Goal: Task Accomplishment & Management: Complete application form

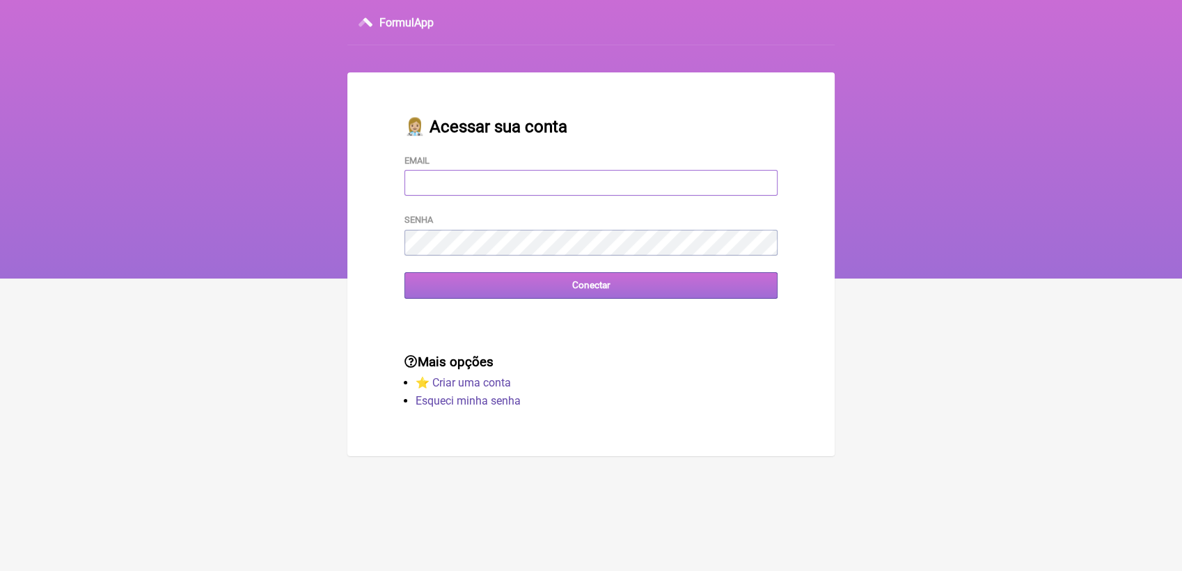
type input "[EMAIL_ADDRESS][DOMAIN_NAME]"
click at [607, 298] on input "Conectar" at bounding box center [590, 285] width 373 height 26
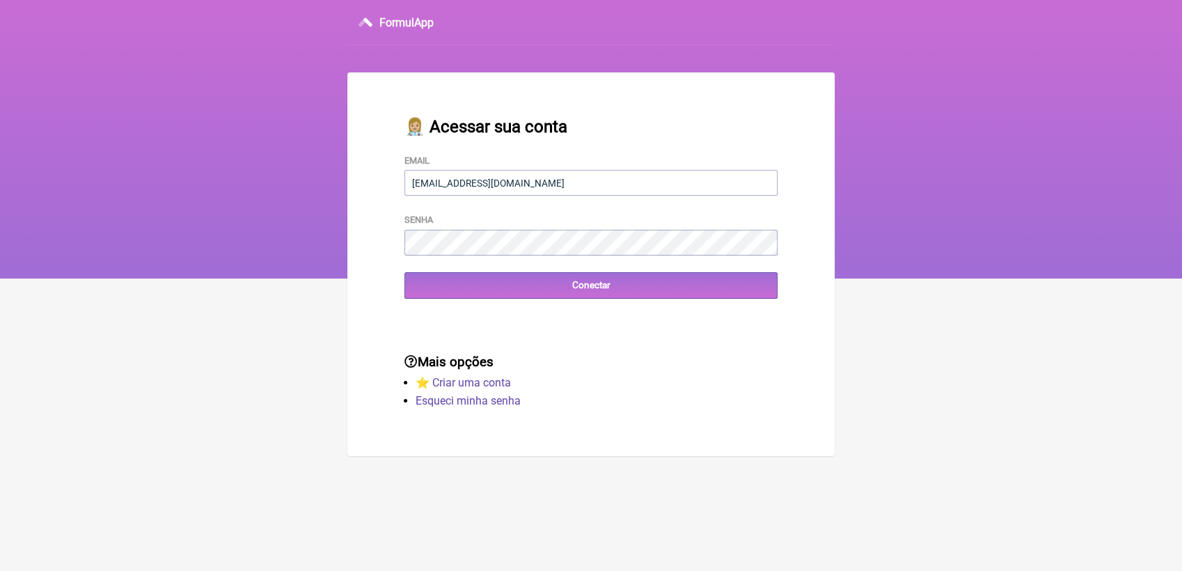
click at [614, 303] on div "👩🏼‍⚕️ Acessar sua conta Email terapiasveronicadias@gmail.com Senha Conectar" at bounding box center [591, 208] width 418 height 226
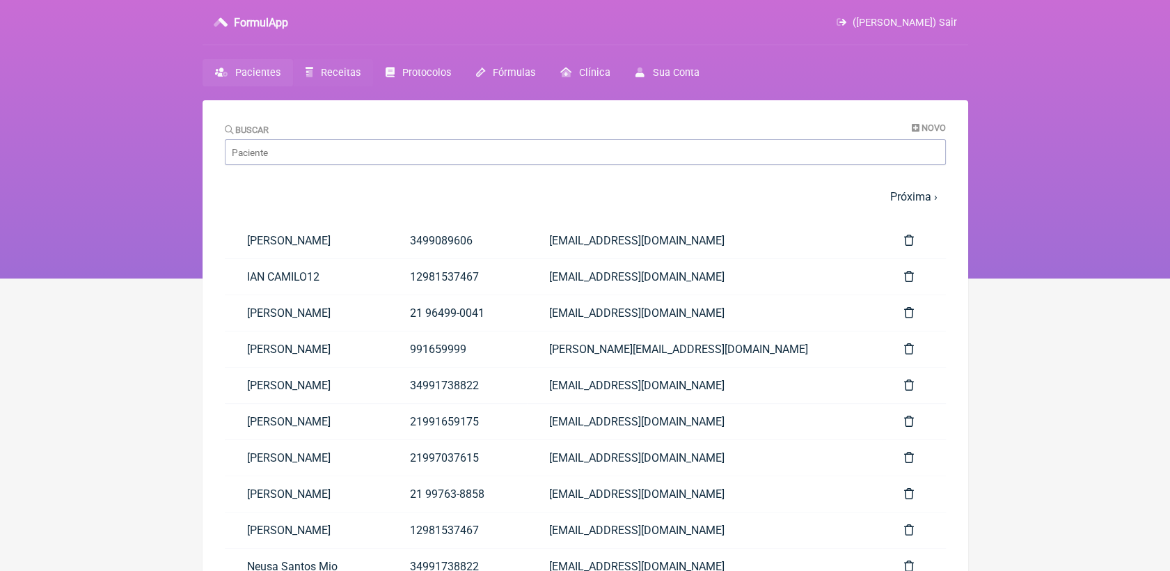
click at [342, 71] on span "Receitas" at bounding box center [341, 73] width 40 height 12
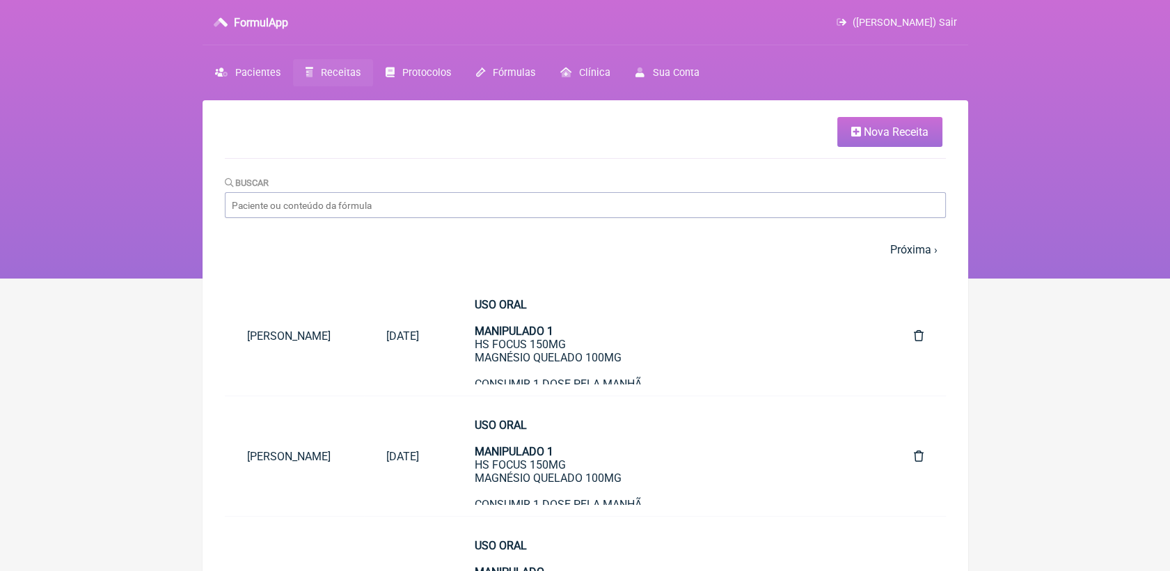
click at [861, 136] on link "Nova Receita" at bounding box center [889, 132] width 105 height 30
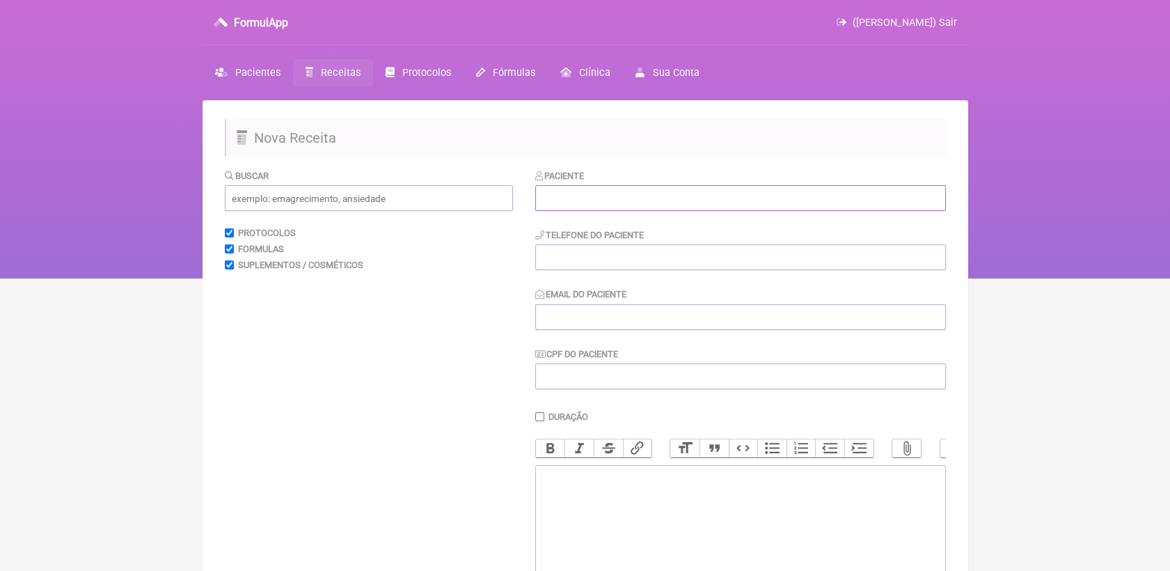
click at [705, 209] on input "text" at bounding box center [740, 198] width 411 height 26
paste input "[PERSON_NAME]"
type input "[PERSON_NAME]"
click at [700, 256] on input "tel" at bounding box center [740, 257] width 411 height 26
paste input "21996031736"
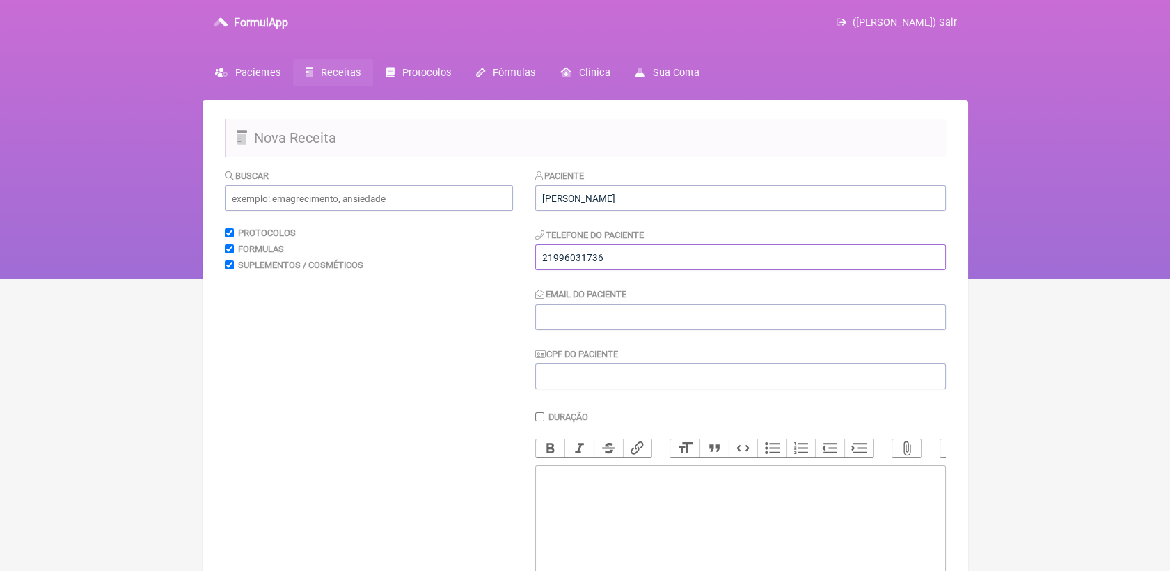
type input "21996031736"
click at [666, 321] on input "Email do Paciente" at bounding box center [740, 317] width 411 height 26
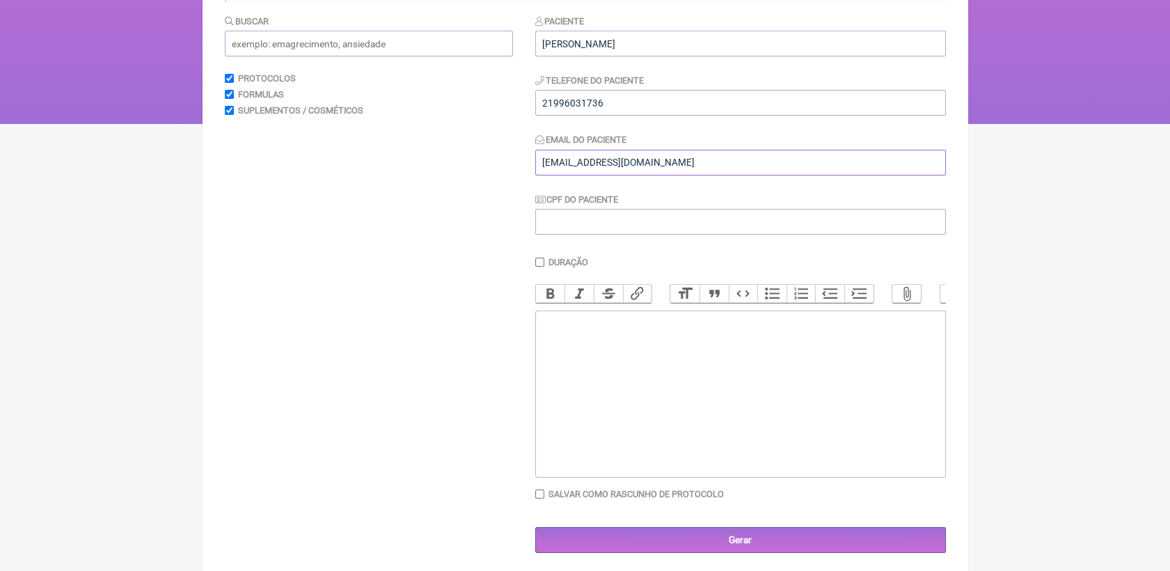
type input "[EMAIL_ADDRESS][DOMAIN_NAME]"
click at [668, 353] on trix-editor at bounding box center [740, 393] width 411 height 167
type trix-editor "<div>USO ORAL<br><br>MANIPULADO 1<br><br></div>"
click at [347, 39] on input "text" at bounding box center [369, 44] width 288 height 26
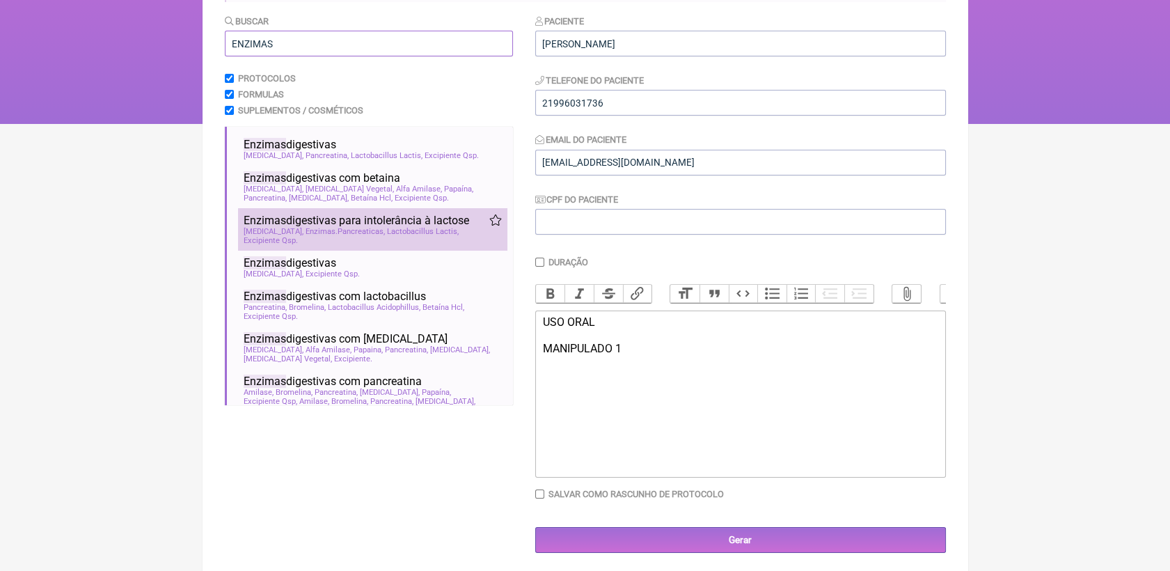
scroll to position [157, 0]
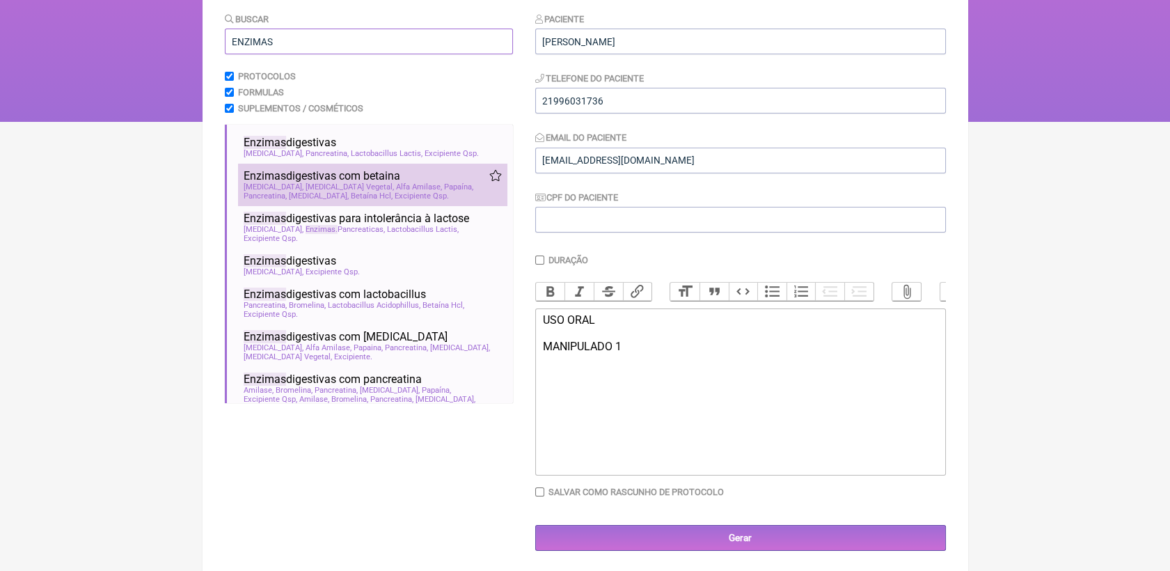
type input "ENZIMAS"
click at [375, 206] on li "Enzimas digestivas com betaina enzimas digestivas gastroenterologia ortomolecul…" at bounding box center [372, 185] width 269 height 42
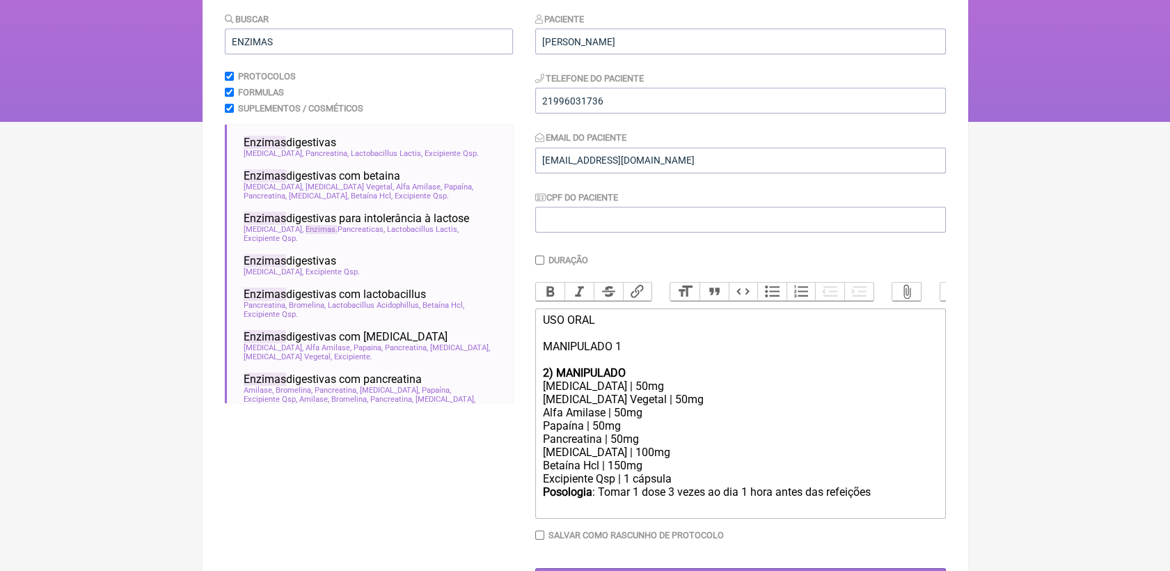
click at [632, 379] on div "2) MANIPULADO" at bounding box center [739, 372] width 395 height 13
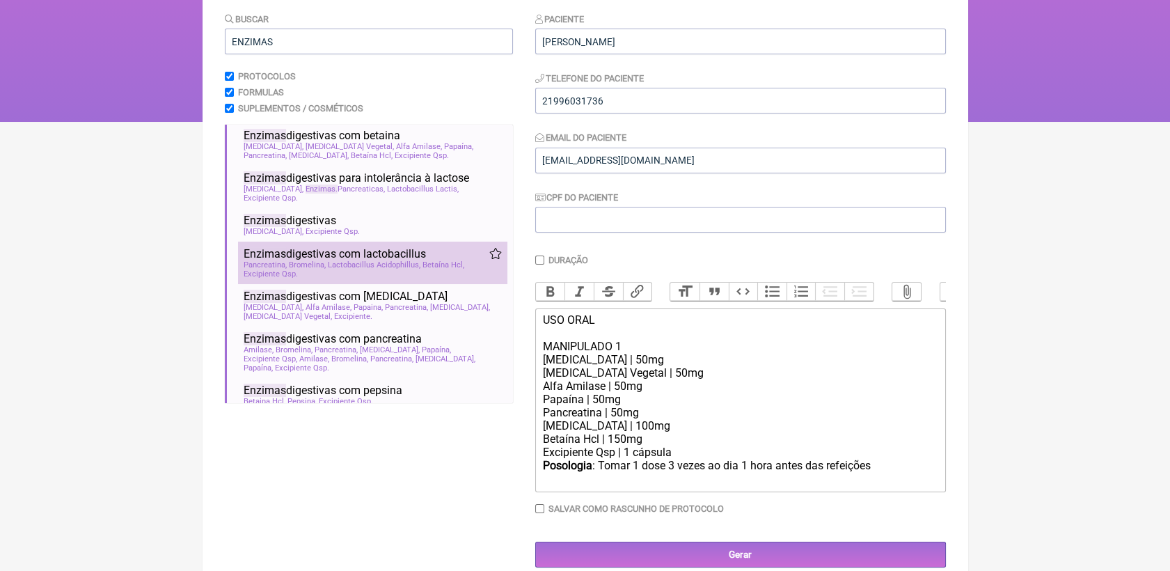
scroll to position [77, 0]
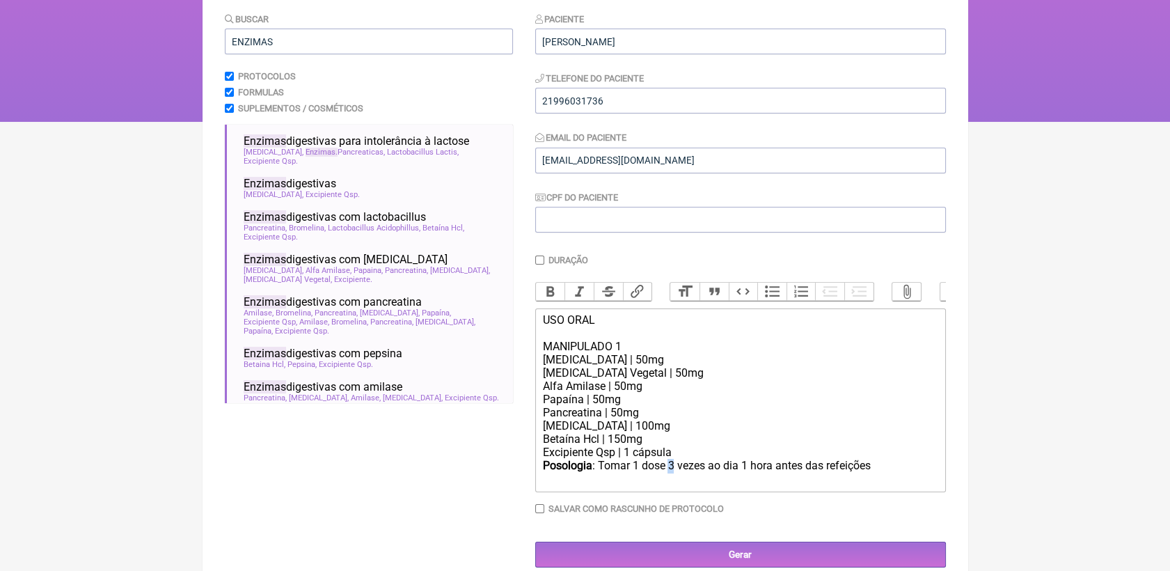
click at [674, 486] on div "Posologia : Tomar 1 dose 3 vezes ao dia 1 hora antes das refeições ㅤ" at bounding box center [739, 473] width 395 height 28
click at [878, 480] on div "Posologia : Tomar 1 dose 2 vezes ao dia 1 hora antes das refeições ㅤ" at bounding box center [739, 473] width 395 height 28
click at [824, 486] on div "Posologia : Tomar 1 dose 2 vezes ao dia 1 hora antes das refeições ㅤ" at bounding box center [739, 473] width 395 height 28
drag, startPoint x: 543, startPoint y: 333, endPoint x: 639, endPoint y: 324, distance: 96.5
click at [639, 324] on trix-editor "USO ORAL MANIPULADO 1 [MEDICAL_DATA] | 50mg [MEDICAL_DATA] Vegetal | 50mg Alfa …" at bounding box center [740, 400] width 411 height 184
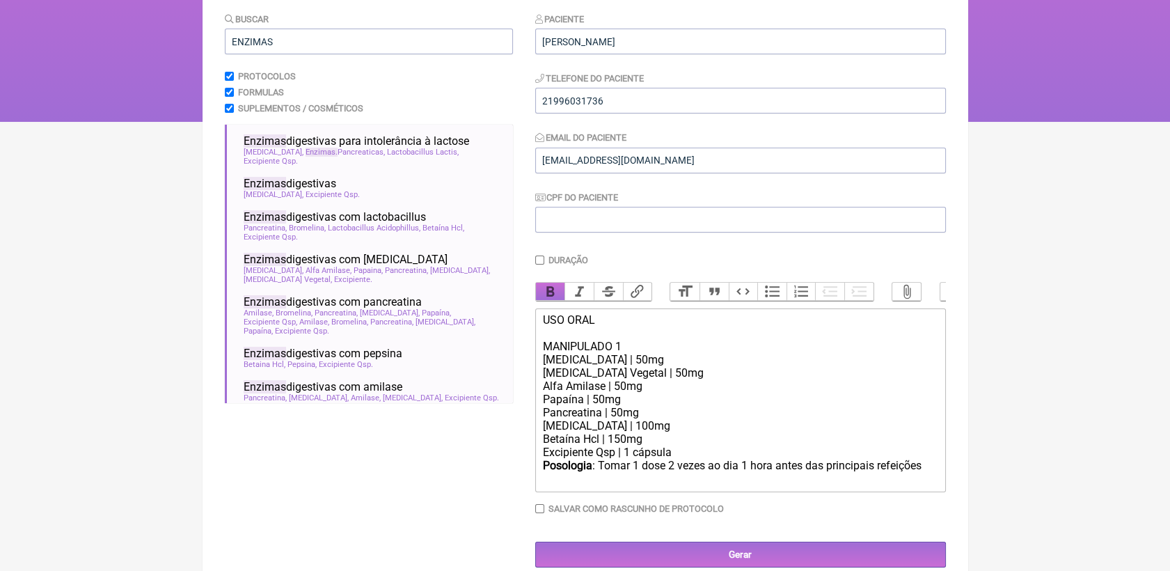
click at [541, 299] on button "Bold" at bounding box center [550, 292] width 29 height 18
click at [683, 379] on div "[MEDICAL_DATA] Vegetal | 50mg" at bounding box center [739, 372] width 395 height 13
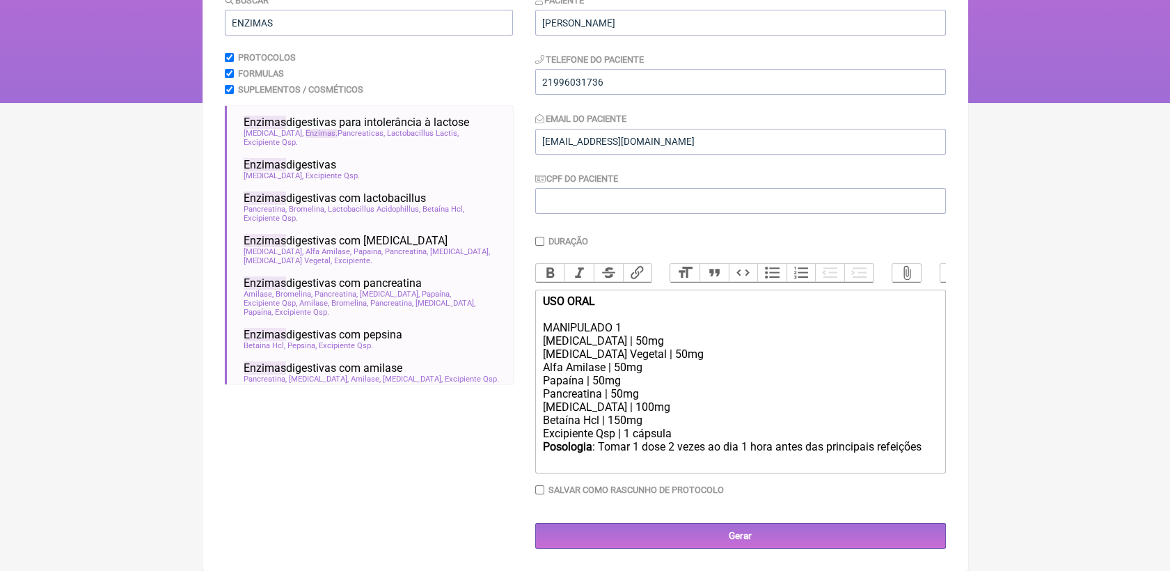
scroll to position [196, 0]
click at [930, 448] on div "Posologia : Tomar 1 dose 2 vezes ao dia 1 hora antes das principais refeições ㅤ" at bounding box center [739, 454] width 395 height 28
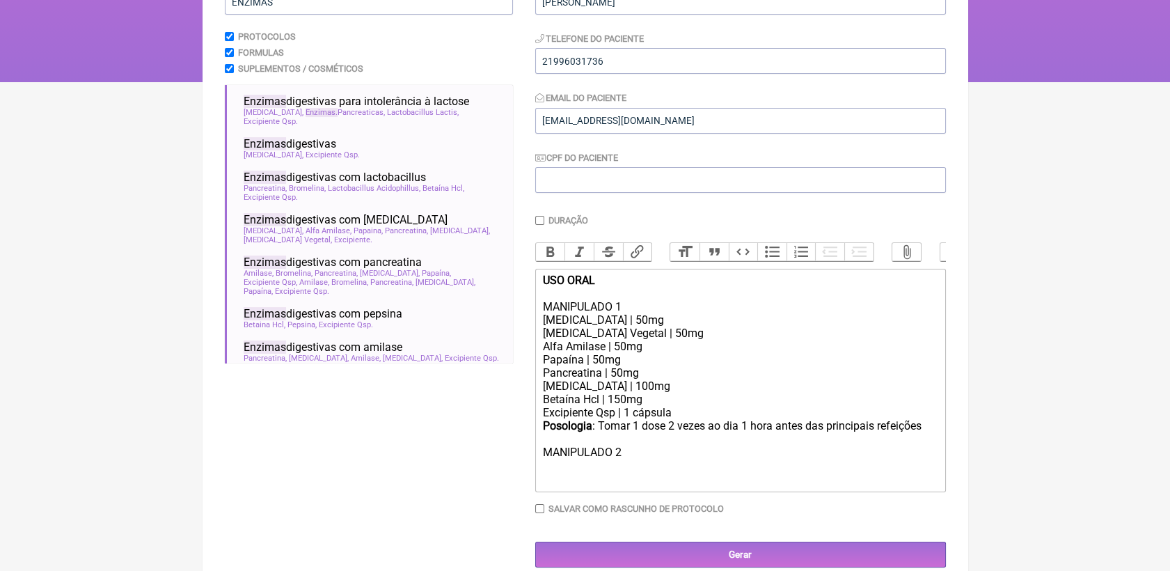
type trix-editor "<div><strong>USO ORAL</strong><br><br>MANIPULADO 1<br>[MEDICAL_DATA] | 50mg</di…"
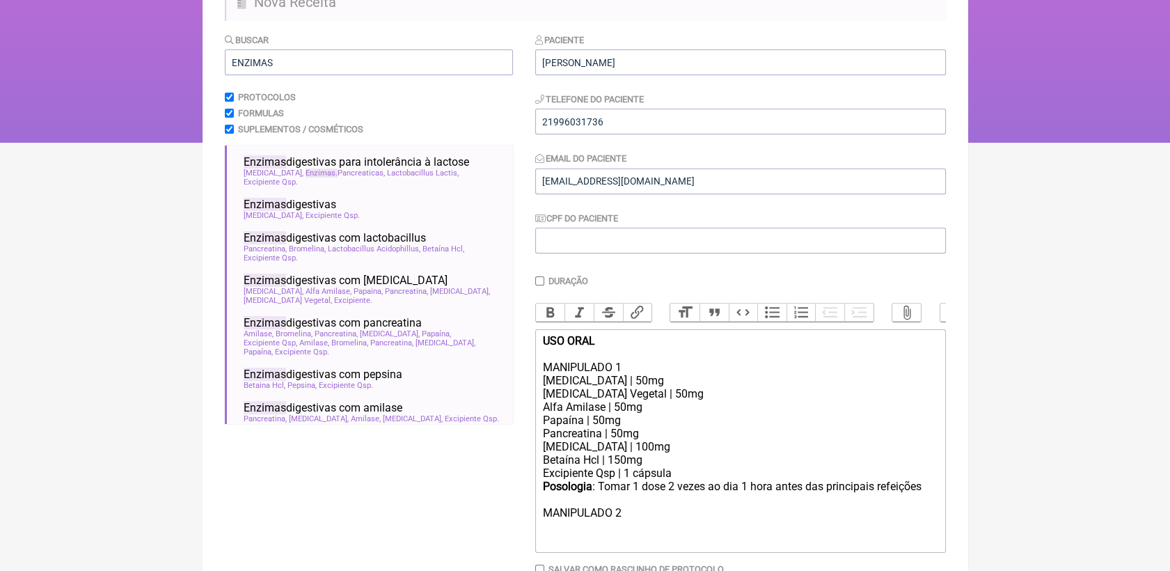
scroll to position [119, 0]
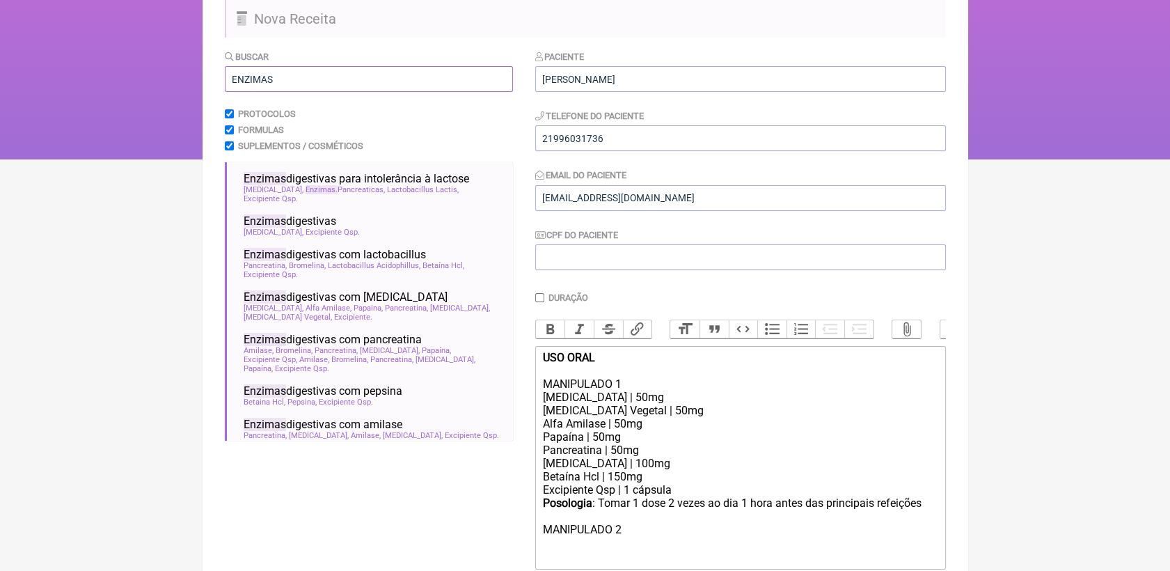
drag, startPoint x: 285, startPoint y: 85, endPoint x: 238, endPoint y: 97, distance: 48.8
click at [238, 97] on div "Buscar ENZIMAS Protocolos Formulas Suplementos / Cosméticos Enzimas digestivas …" at bounding box center [369, 346] width 288 height 595
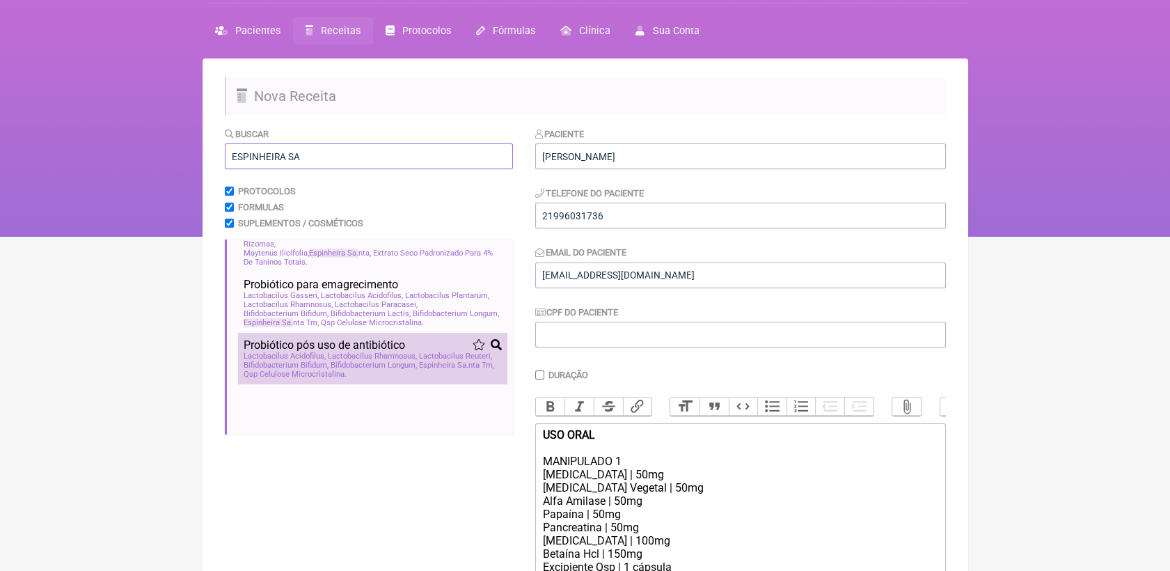
scroll to position [0, 0]
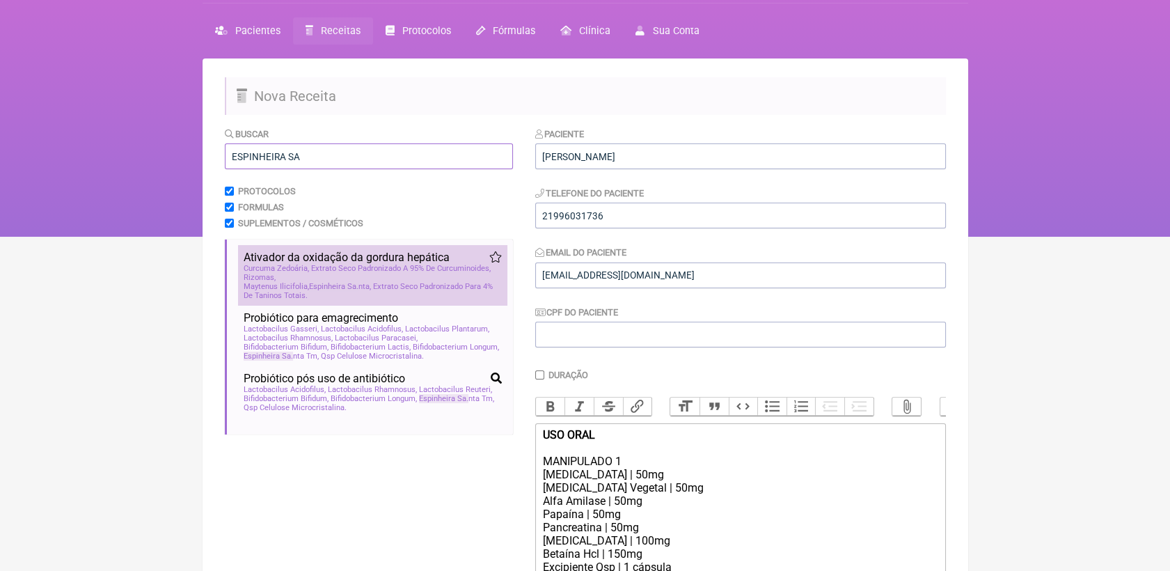
type input "ESPINHEIRA SA"
click at [386, 292] on span "Maytenus Ilicifolia, Espinheira Sa nta, Extrato Seco Padronizado Para 4% De Tan…" at bounding box center [373, 291] width 258 height 18
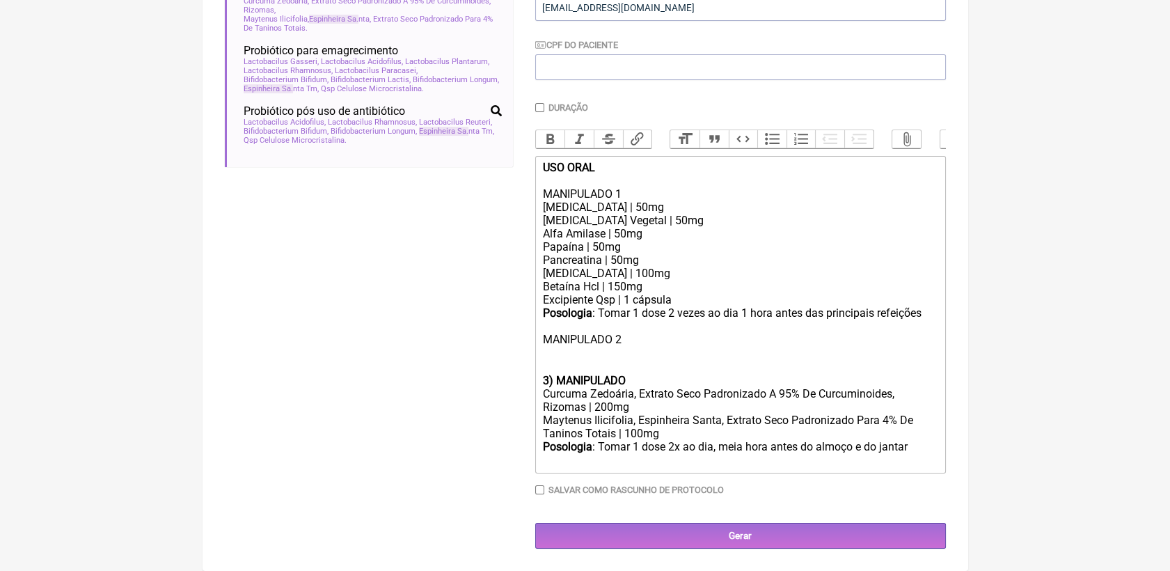
scroll to position [334, 0]
drag, startPoint x: 629, startPoint y: 379, endPoint x: 539, endPoint y: 349, distance: 94.8
click at [539, 349] on trix-editor "USO ORAL MANIPULADO 1 [MEDICAL_DATA] | 50mg [MEDICAL_DATA] Vegetal | 50mg Alfa …" at bounding box center [740, 314] width 411 height 317
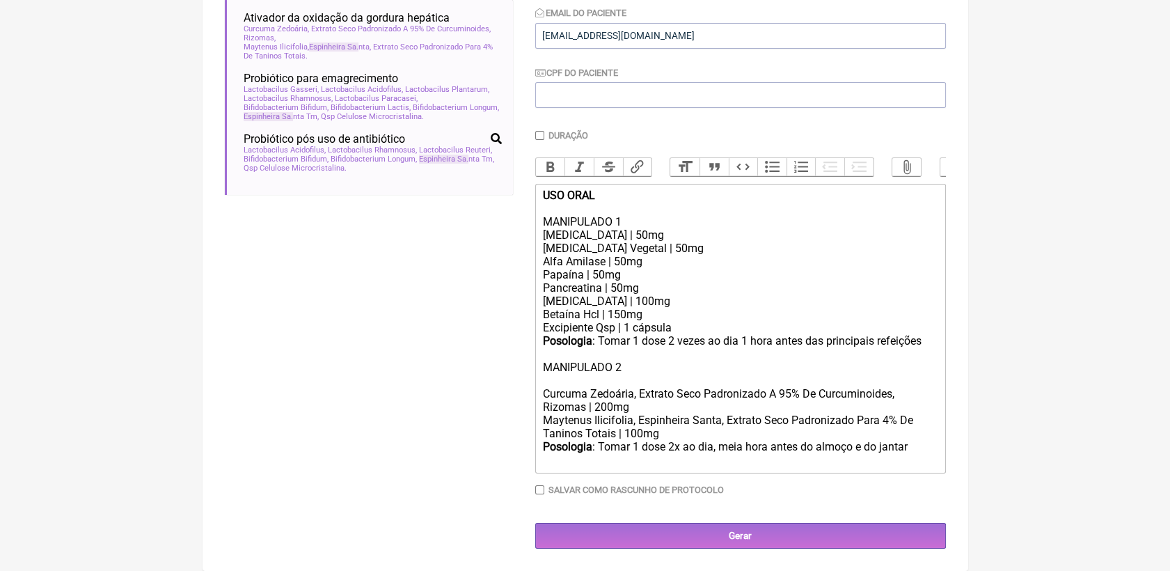
scroll to position [292, 0]
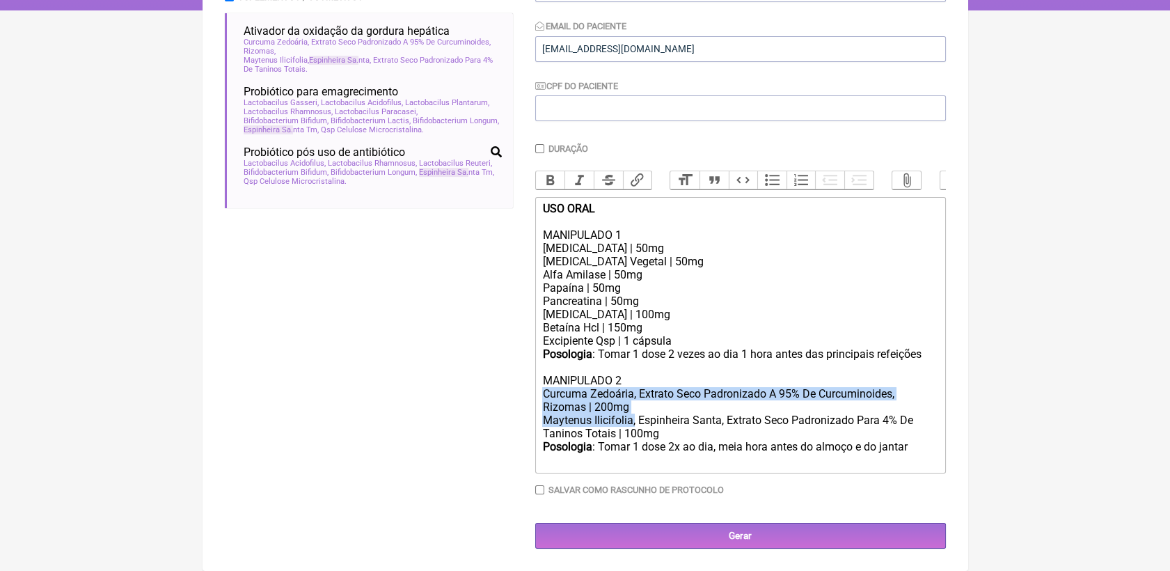
drag, startPoint x: 543, startPoint y: 388, endPoint x: 634, endPoint y: 416, distance: 94.9
click at [634, 416] on trix-editor "USO ORAL MANIPULADO 1 [MEDICAL_DATA] | 50mg [MEDICAL_DATA] Vegetal | 50mg Alfa …" at bounding box center [740, 335] width 411 height 276
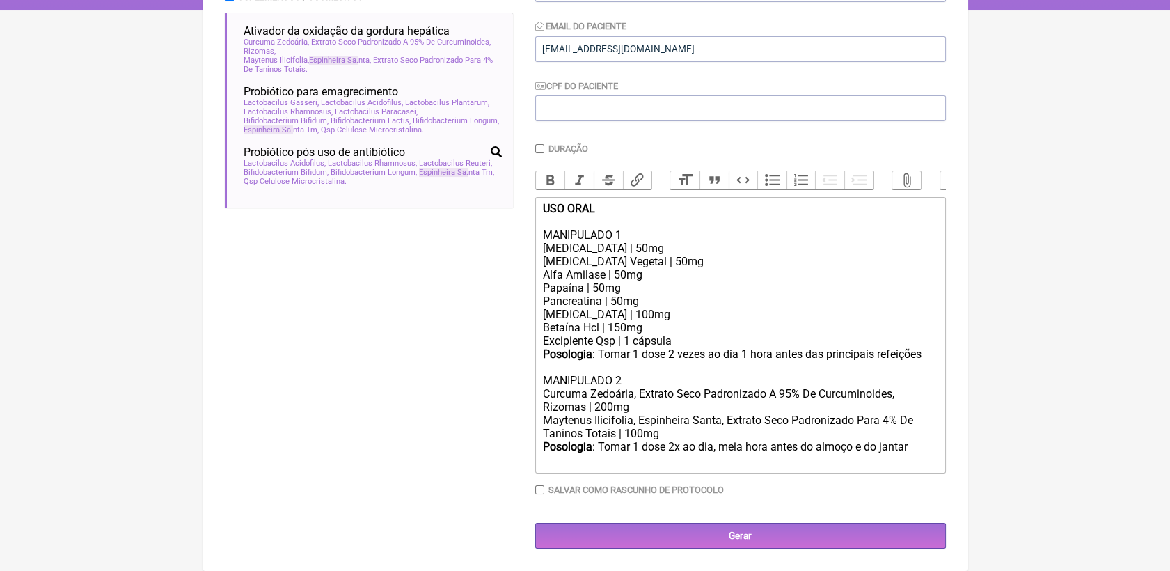
scroll to position [251, 0]
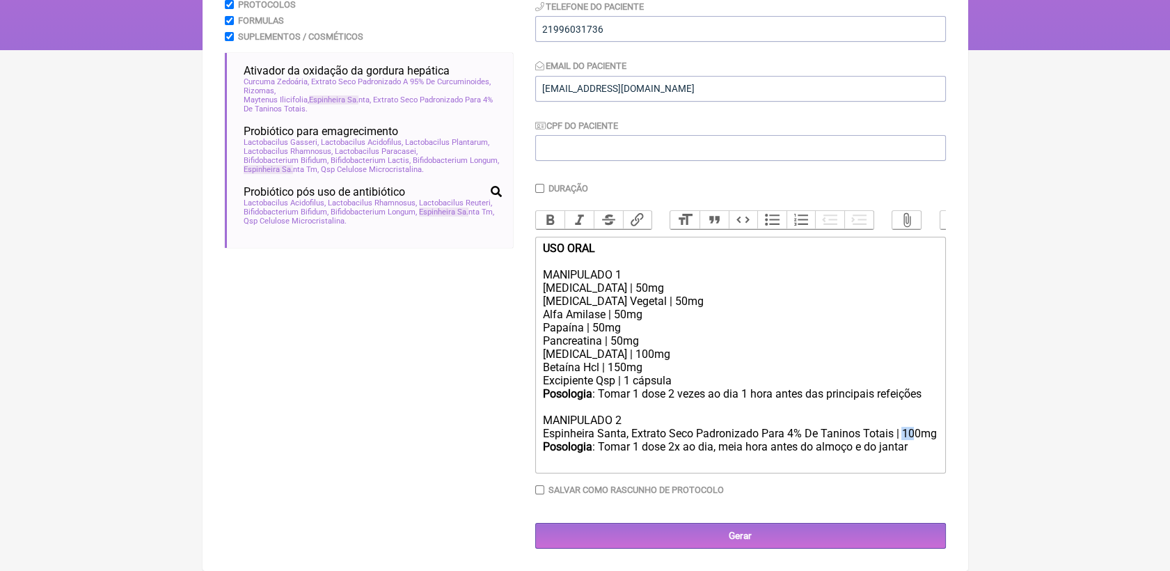
click at [897, 431] on div "Posologia : Tomar 1 dose 2 vezes ao dia 1 hora antes das principais refeições M…" at bounding box center [739, 413] width 395 height 53
drag, startPoint x: 671, startPoint y: 445, endPoint x: 903, endPoint y: 466, distance: 233.3
click at [903, 466] on div "Posologia : Tomar 1 dose 2x ao dia, meia hora antes do almoço e do jantar ㅤ" at bounding box center [739, 454] width 395 height 28
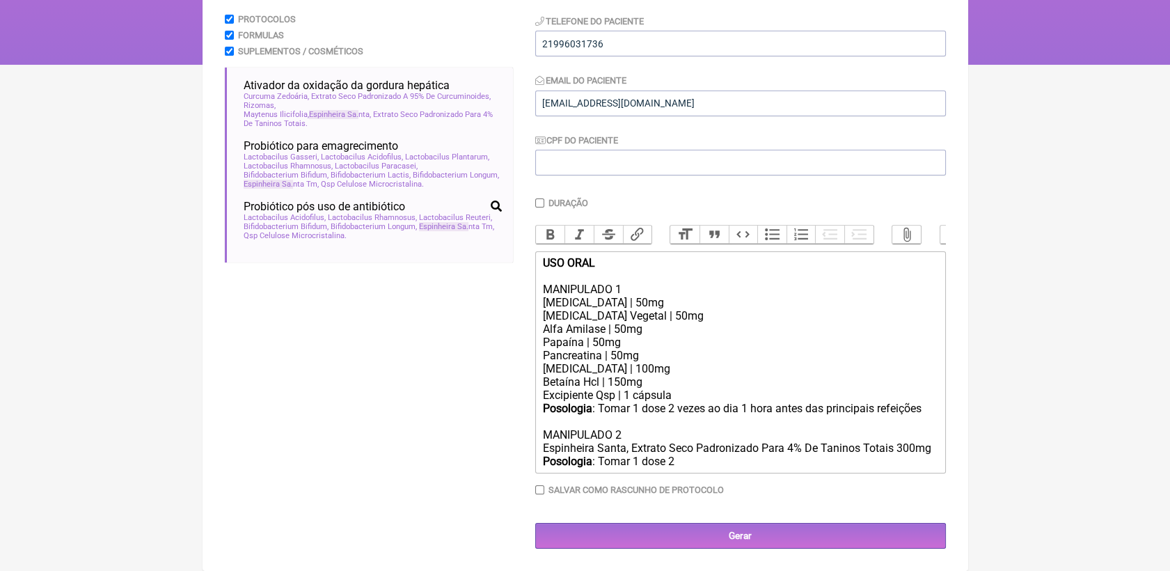
scroll to position [235, 0]
click at [633, 437] on div "Posologia : Tomar 1 dose 2 vezes ao dia 1 hora antes das principais refeições M…" at bounding box center [739, 428] width 395 height 53
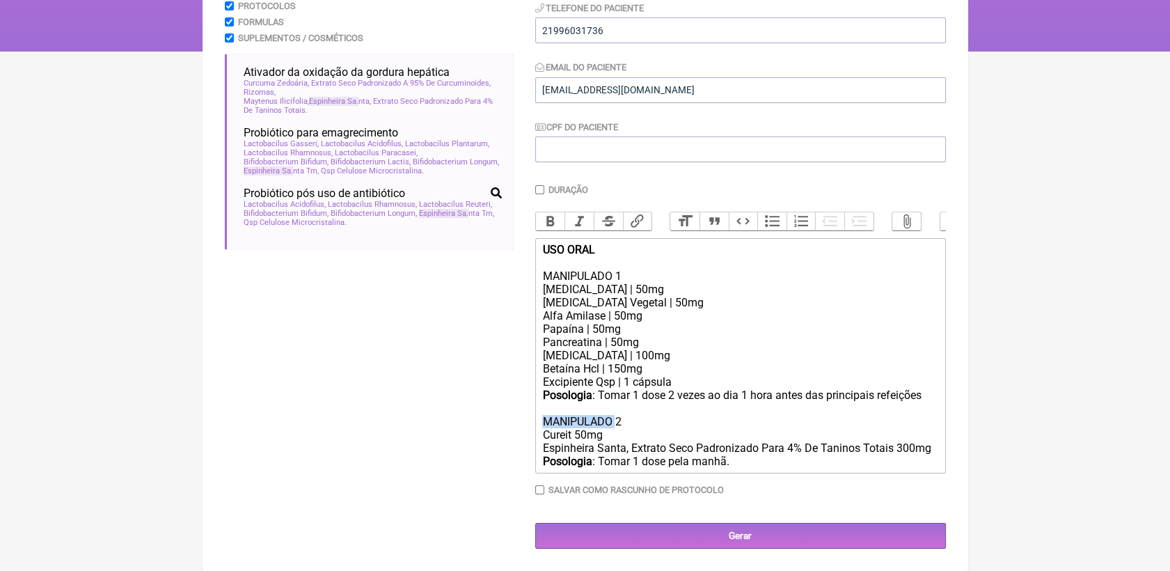
drag, startPoint x: 612, startPoint y: 425, endPoint x: 541, endPoint y: 420, distance: 71.8
click at [541, 420] on trix-editor "USO ORAL MANIPULADO 1 [MEDICAL_DATA] | 50mg [MEDICAL_DATA] Vegetal | 50mg Alfa …" at bounding box center [740, 355] width 411 height 235
drag, startPoint x: 628, startPoint y: 420, endPoint x: 540, endPoint y: 420, distance: 88.4
click at [540, 420] on trix-editor "USO ORAL MANIPULADO 1 [MEDICAL_DATA] | 50mg [MEDICAL_DATA] Vegetal | 50mg Alfa …" at bounding box center [740, 355] width 411 height 235
click at [538, 212] on button "Bold" at bounding box center [550, 221] width 29 height 18
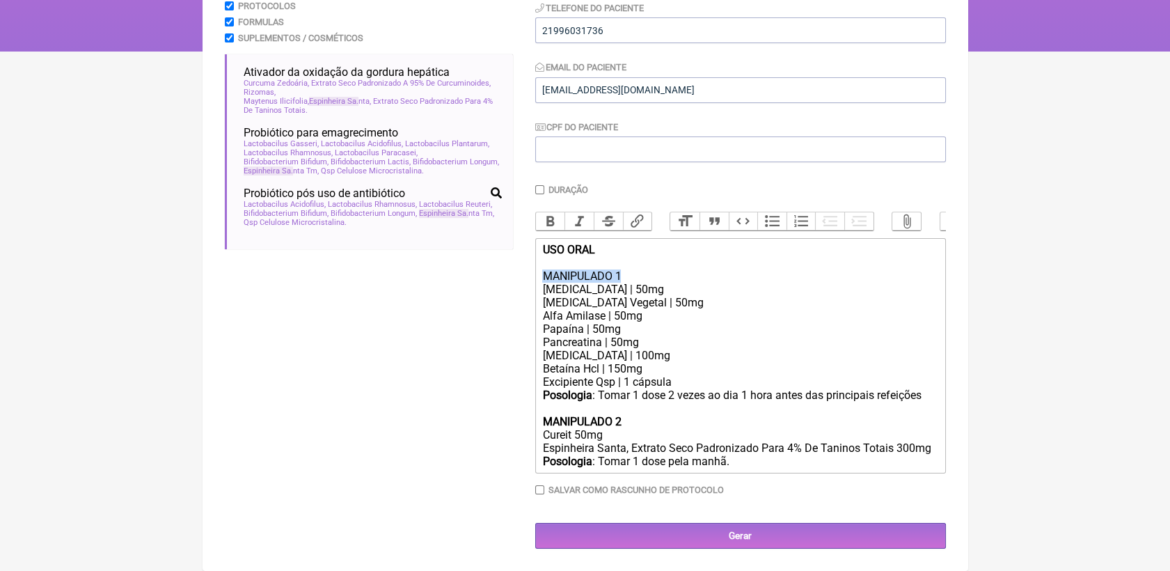
drag, startPoint x: 543, startPoint y: 270, endPoint x: 640, endPoint y: 269, distance: 96.7
click at [640, 269] on div "USO ORAL MANIPULADO 1 [MEDICAL_DATA] | 50mg" at bounding box center [739, 269] width 395 height 53
click at [549, 212] on button "Bold" at bounding box center [550, 221] width 29 height 18
click at [763, 461] on div "Posologia : Tomar 1 dose pela manhã." at bounding box center [739, 460] width 395 height 13
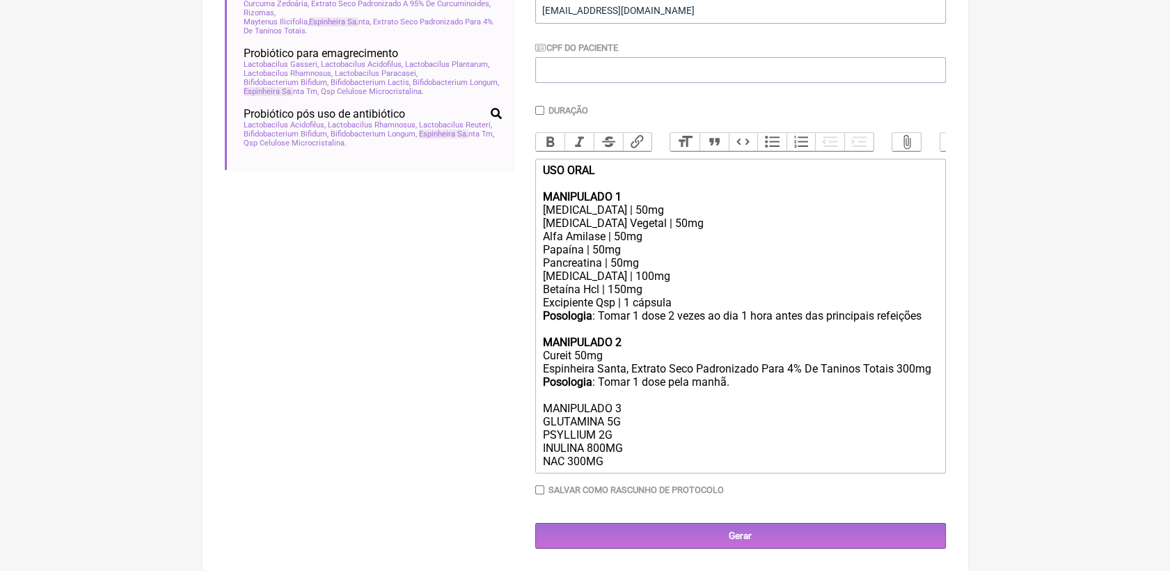
scroll to position [334, 0]
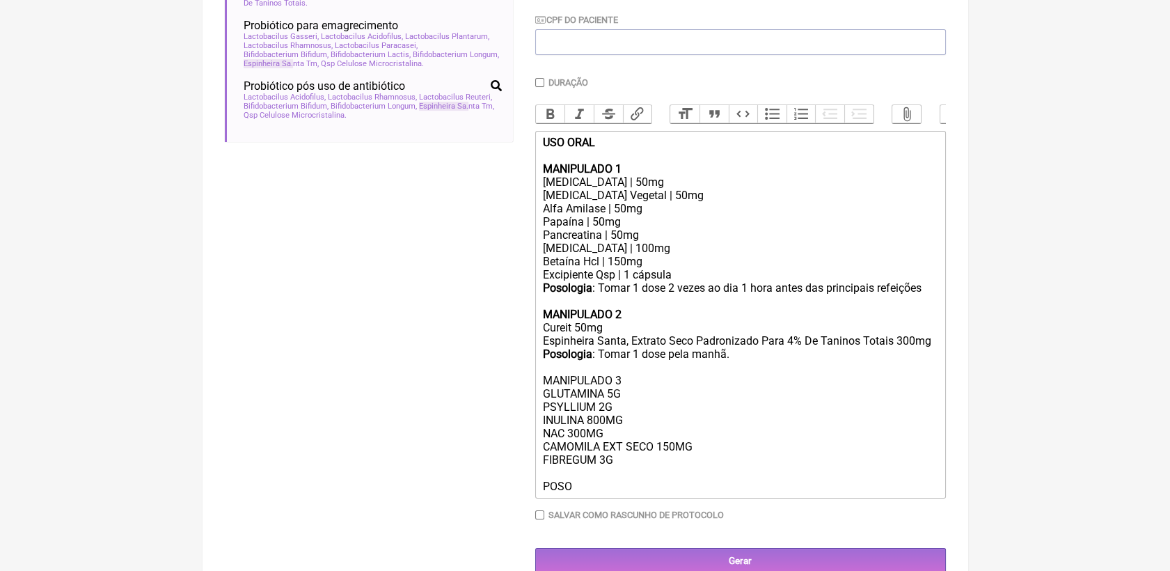
type trix-editor "<div><strong>USO ORAL</strong><br><br><strong>MANIPULADO 1</strong><br>[MEDICAL…"
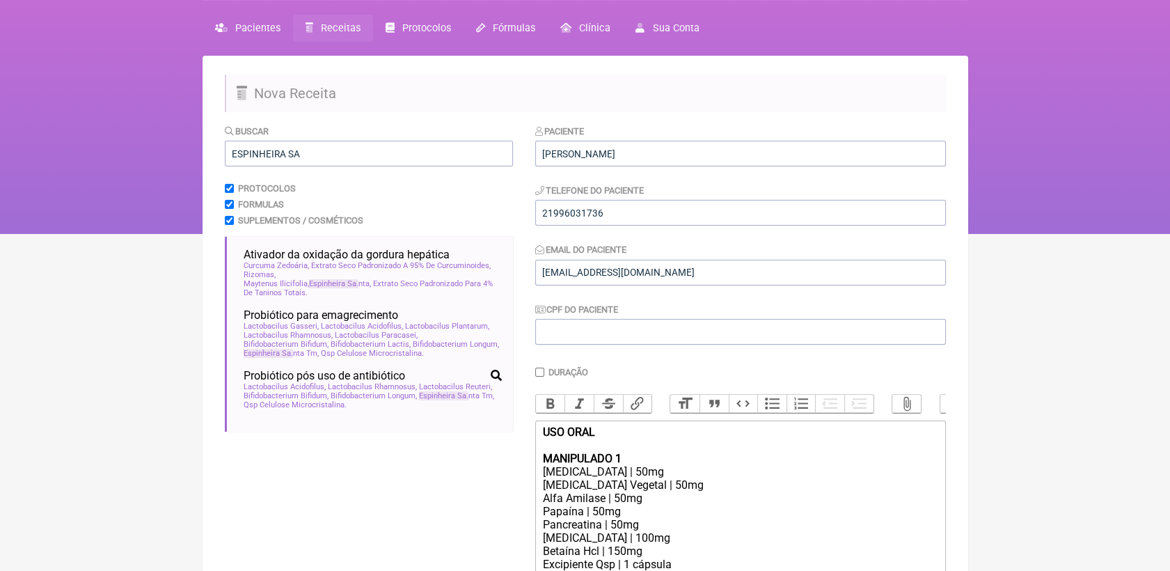
scroll to position [0, 0]
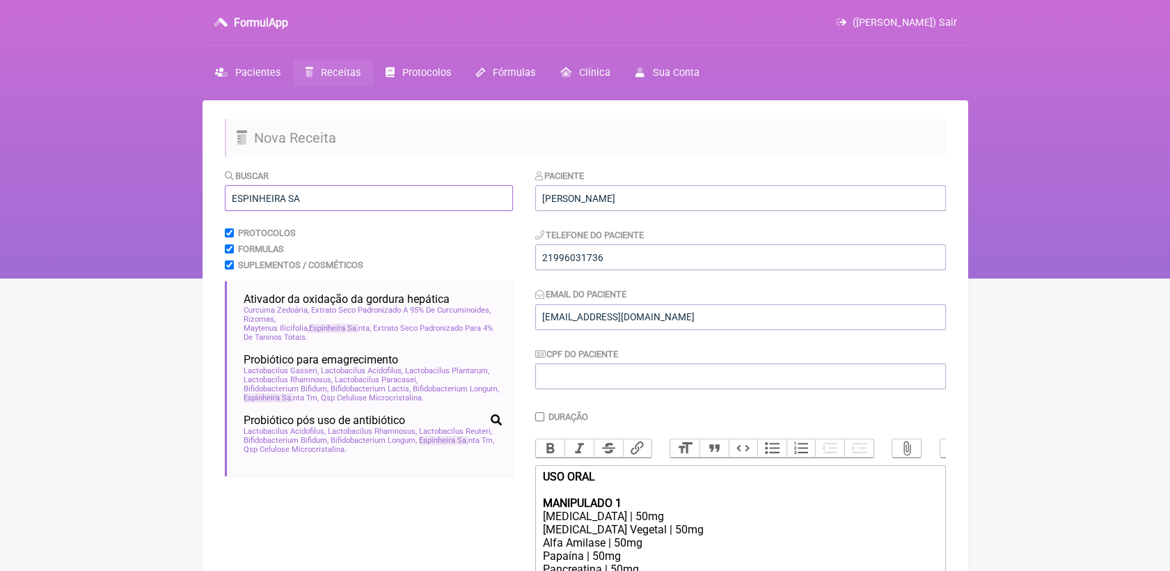
drag, startPoint x: 315, startPoint y: 201, endPoint x: 193, endPoint y: 220, distance: 123.2
click at [193, 220] on div "FormulApp ([PERSON_NAME]) Sair [GEOGRAPHIC_DATA] Receitas Protocolos Fórmulas […" at bounding box center [585, 139] width 1170 height 278
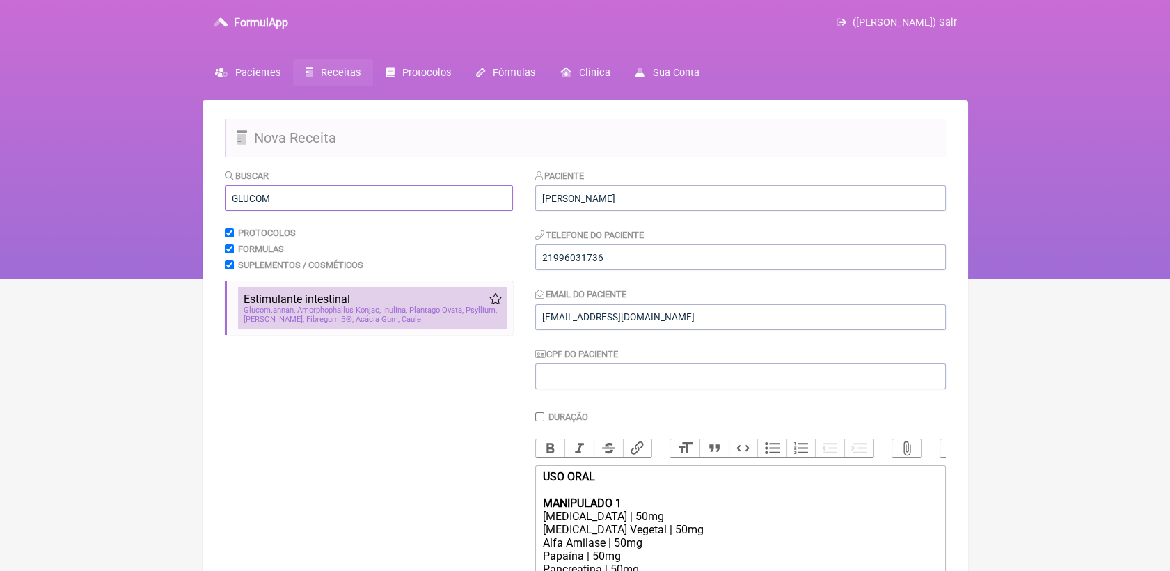
type input "GLUCOM"
click at [367, 311] on span "Glucom annan, Amorphophallus Konjac" at bounding box center [312, 309] width 137 height 9
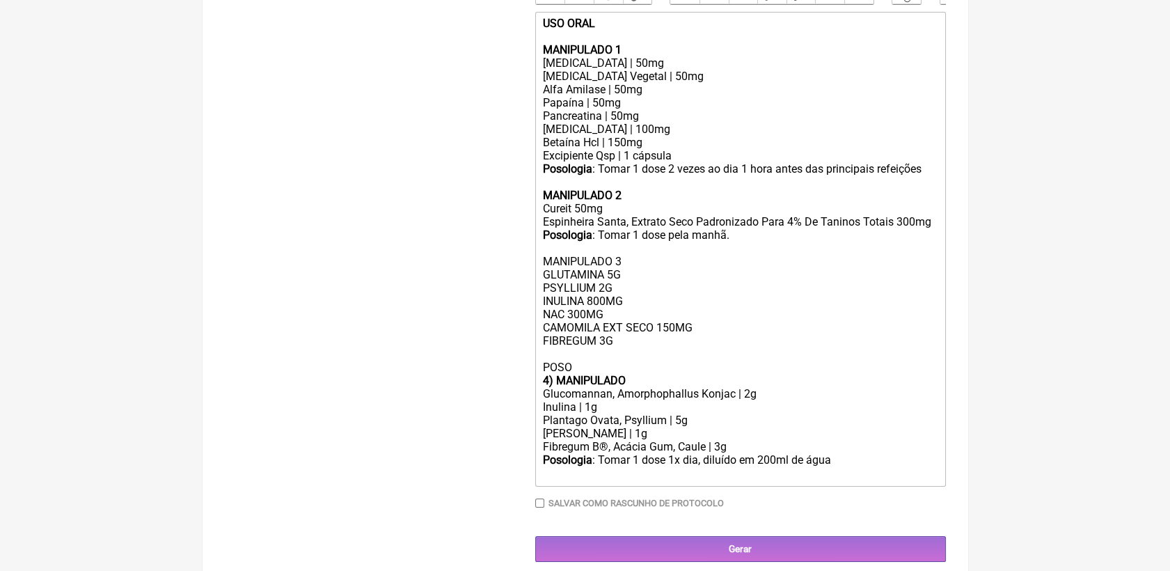
scroll to position [463, 0]
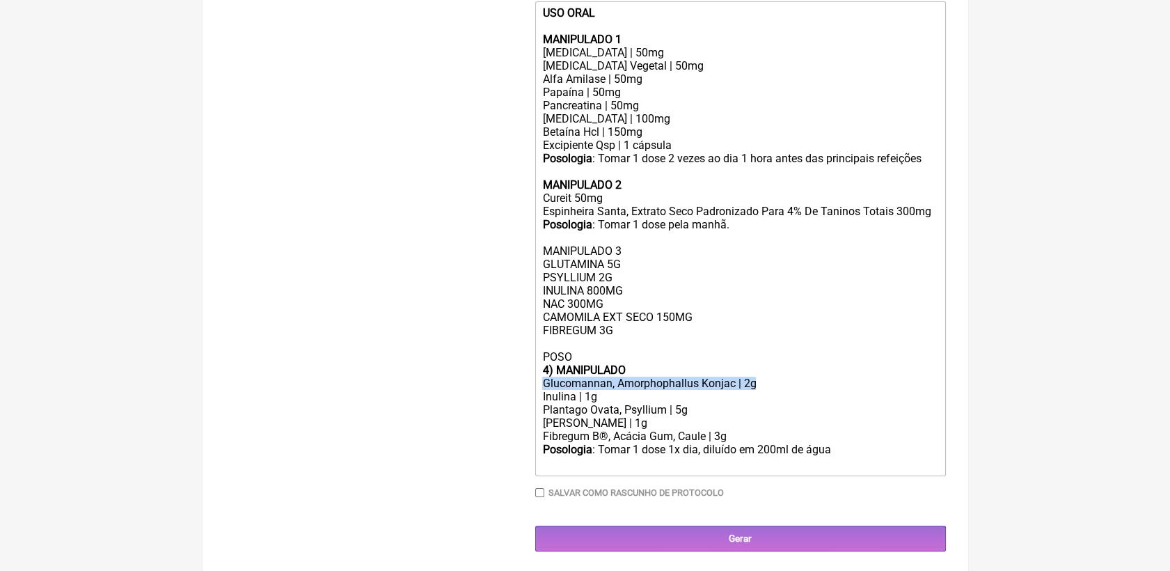
drag, startPoint x: 543, startPoint y: 409, endPoint x: 757, endPoint y: 408, distance: 213.6
click at [757, 390] on div "Glucomannan, Amorphophallus Konjac | 2g" at bounding box center [739, 382] width 395 height 13
copy div "Glucomannan, Amorphophallus Konjac | 2g"
drag, startPoint x: 541, startPoint y: 299, endPoint x: 590, endPoint y: 308, distance: 49.5
click at [590, 308] on div "Posologia : Tomar 1 dose pela manhã. MANIPULADO 3 GLUTAMINA 5G PSYLLIUM 2G INUL…" at bounding box center [739, 290] width 395 height 145
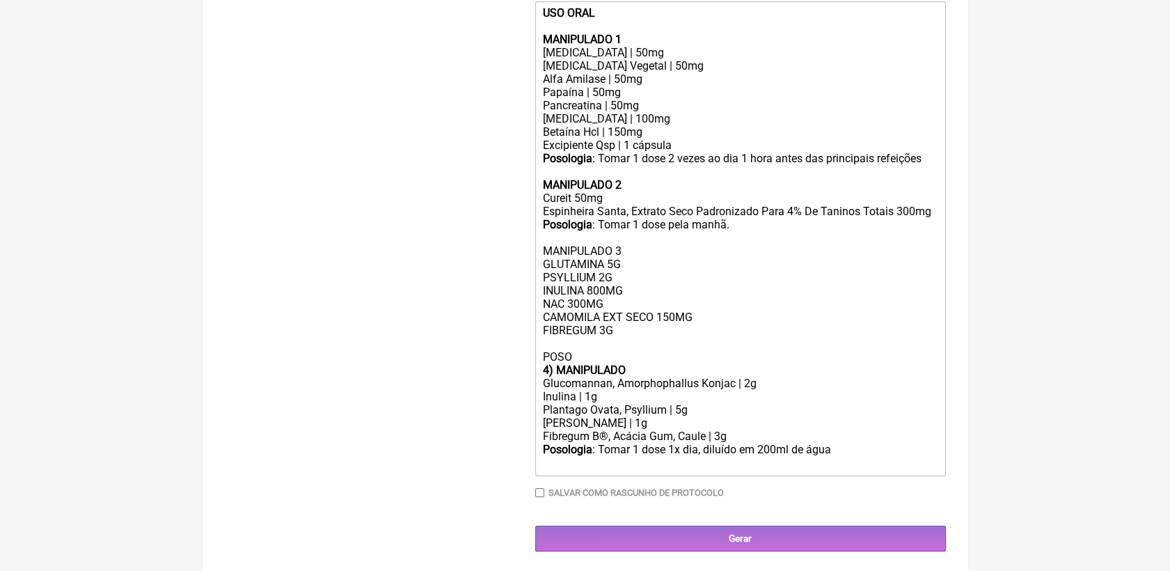
click at [619, 294] on div "Posologia : Tomar 1 dose pela manhã. MANIPULADO 3 GLUTAMINA 5G PSYLLIUM 2G INUL…" at bounding box center [739, 290] width 395 height 145
drag, startPoint x: 612, startPoint y: 299, endPoint x: 542, endPoint y: 300, distance: 70.3
click at [542, 300] on div "Posologia : Tomar 1 dose pela manhã. MANIPULADO 3 GLUTAMINA 5G PSYLLIUM 2G INUL…" at bounding box center [739, 290] width 395 height 145
paste trix-editor "Glucomannan, Amorphophallus Konjac | 2g"
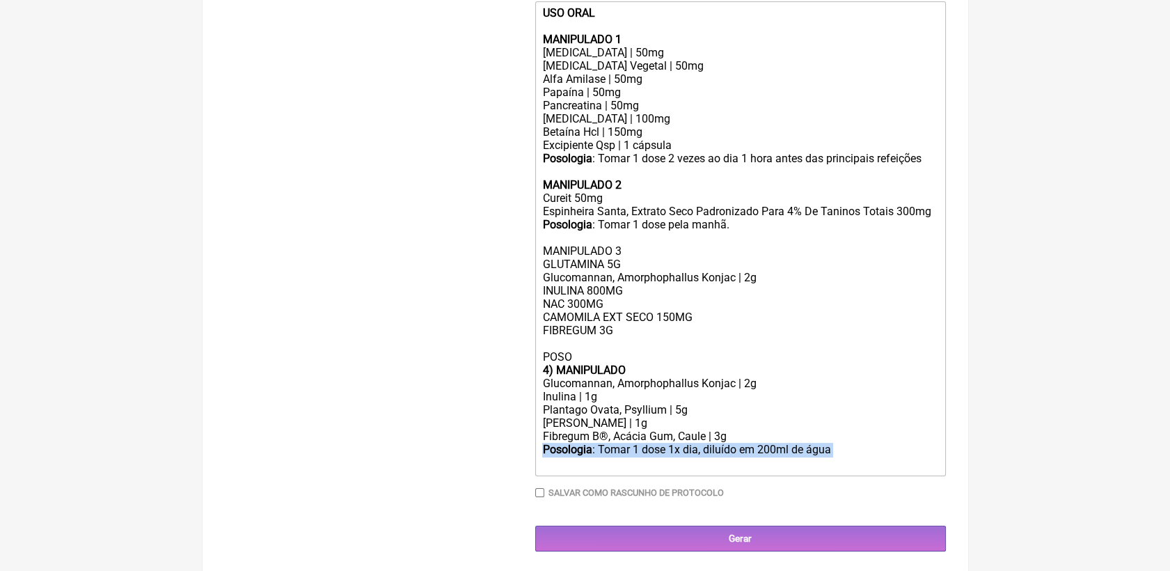
drag, startPoint x: 838, startPoint y: 477, endPoint x: 538, endPoint y: 477, distance: 299.9
click at [538, 476] on trix-editor "USO ORAL MANIPULADO 1 [MEDICAL_DATA] | 50mg [MEDICAL_DATA] Vegetal | 50mg Alfa …" at bounding box center [740, 238] width 411 height 475
copy div "Posologia : Tomar 1 dose 1x dia, diluído em 200ml de água"
click at [542, 363] on div "Posologia : Tomar 1 dose pela manhã. MANIPULADO 3 GLUTAMINA 5G Glucomannan, Amo…" at bounding box center [739, 290] width 395 height 145
paste trix-editor "strong>Posologia</strong>: Tomar 1 dose 1x dia, diluído em 200ml de água&nbsp;<"
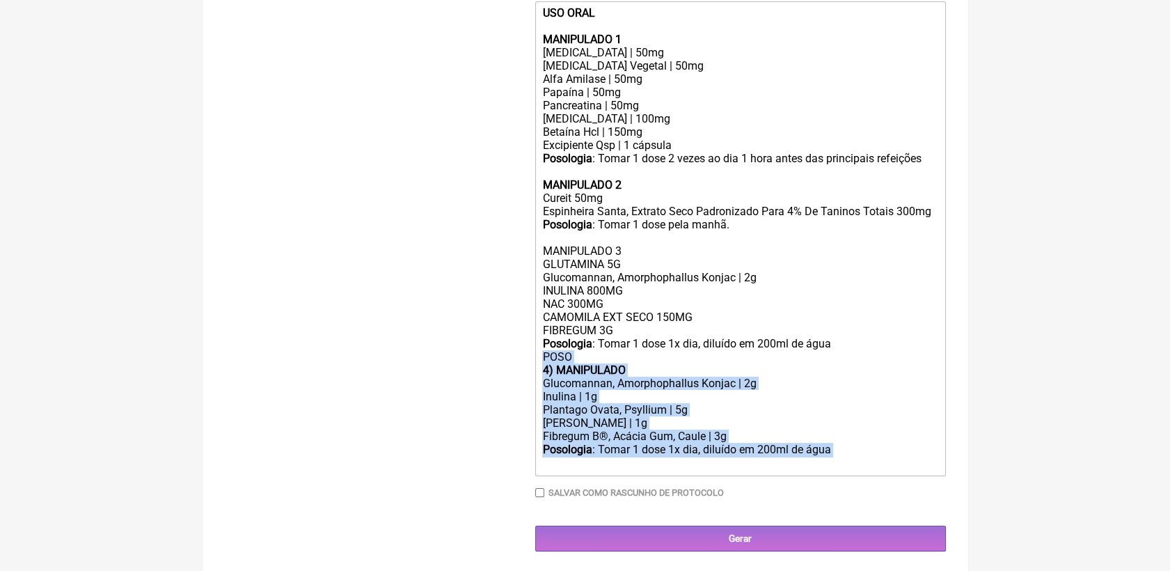
drag, startPoint x: 540, startPoint y: 381, endPoint x: 838, endPoint y: 482, distance: 315.3
click at [841, 476] on trix-editor "USO ORAL MANIPULADO 1 [MEDICAL_DATA] | 50mg [MEDICAL_DATA] Vegetal | 50mg Alfa …" at bounding box center [740, 238] width 411 height 475
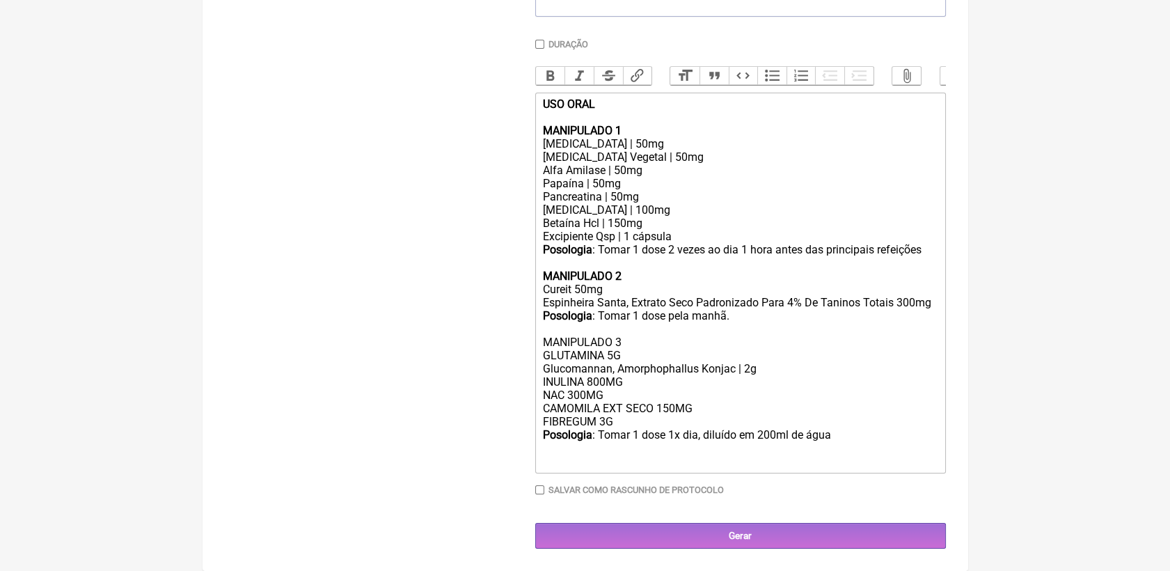
scroll to position [399, 0]
drag, startPoint x: 669, startPoint y: 433, endPoint x: 696, endPoint y: 438, distance: 26.9
click at [697, 437] on div "Posologia : Tomar 1 dose pela manhã. MANIPULADO 3 GLUTAMINA 5G Glucomannan, Amo…" at bounding box center [739, 388] width 395 height 159
click at [674, 420] on div "Posologia : Tomar 1 dose pela manhã. MANIPULADO 3 GLUTAMINA 5G Glucomannan, Amo…" at bounding box center [739, 388] width 395 height 159
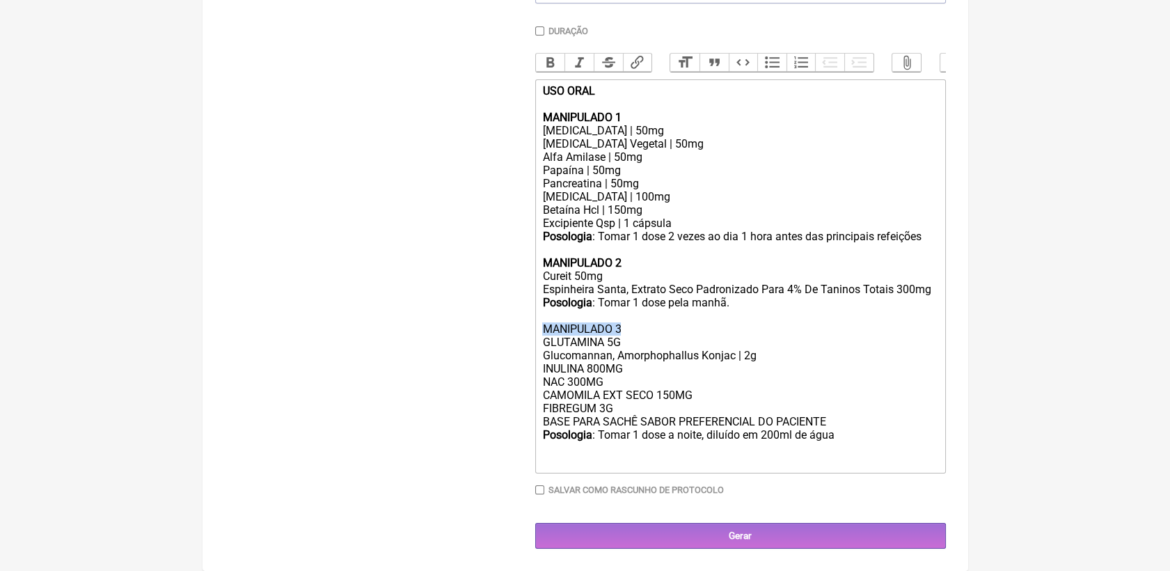
drag, startPoint x: 541, startPoint y: 327, endPoint x: 627, endPoint y: 328, distance: 86.3
click at [627, 328] on trix-editor "USO ORAL MANIPULADO 1 [MEDICAL_DATA] | 50mg [MEDICAL_DATA] Vegetal | 50mg Alfa …" at bounding box center [740, 276] width 411 height 394
click at [548, 54] on button "Bold" at bounding box center [550, 63] width 29 height 18
click at [823, 352] on div "Posologia : Tomar 1 dose pela manhã. MANIPULADO 3 GLUTAMINA 5G Glucomannan, Amo…" at bounding box center [739, 382] width 395 height 172
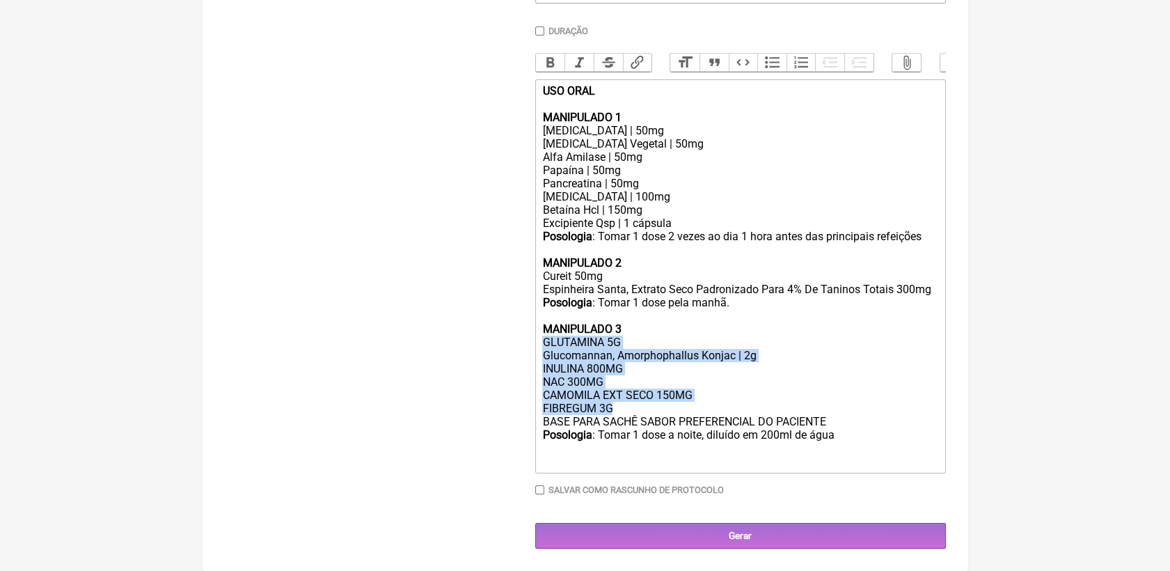
drag, startPoint x: 541, startPoint y: 335, endPoint x: 664, endPoint y: 408, distance: 142.6
click at [664, 408] on trix-editor "USO ORAL MANIPULADO 1 [MEDICAL_DATA] | 50mg [MEDICAL_DATA] Vegetal | 50mg Alfa …" at bounding box center [740, 276] width 411 height 394
copy div "GLUTAMINA 5G Glucomannan, Amorphophallus Konjac | 2g INULINA 800MG NAC 300MG CA…"
click at [627, 376] on div "Posologia : Tomar 1 dose pela manhã. MANIPULADO 3 GLUTAMINA 5G Glucomannan, Amo…" at bounding box center [739, 382] width 395 height 172
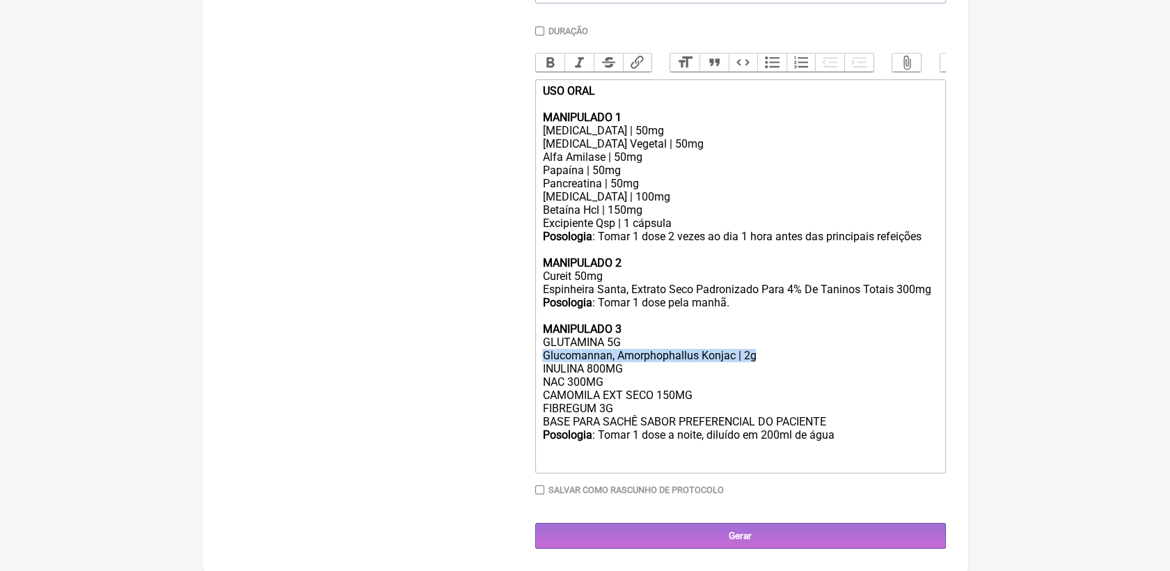
drag, startPoint x: 541, startPoint y: 351, endPoint x: 755, endPoint y: 350, distance: 213.6
click at [755, 350] on trix-editor "USO ORAL MANIPULADO 1 [MEDICAL_DATA] | 50mg [MEDICAL_DATA] Vegetal | 50mg Alfa …" at bounding box center [740, 276] width 411 height 394
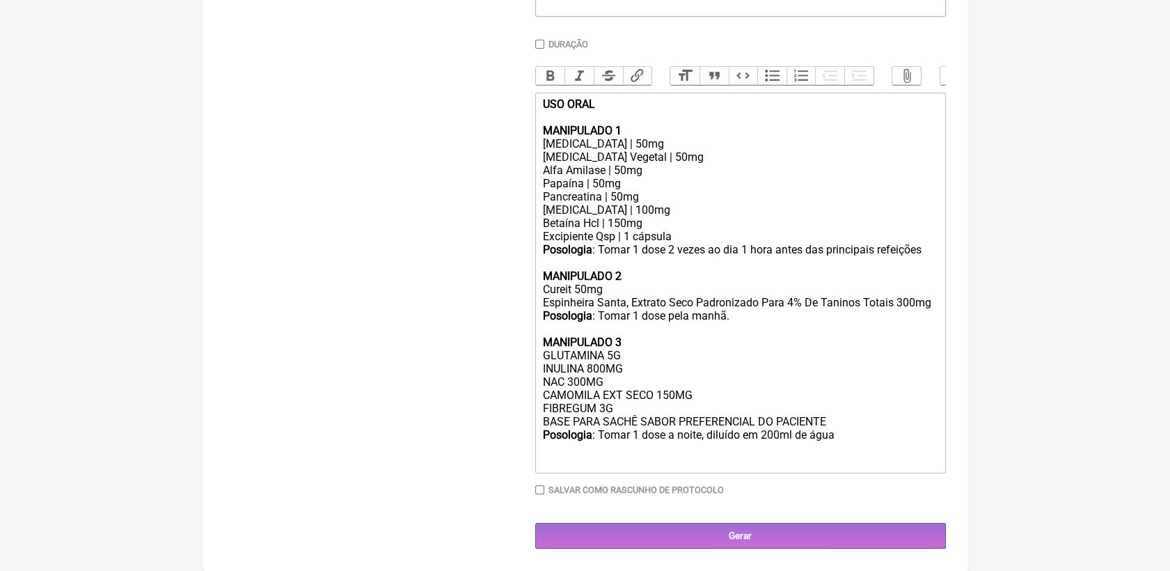
click at [625, 384] on div "Posologia : Tomar 1 dose pela manhã. MANIPULADO 3 GLUTAMINA 5G INULINA 800MG NA…" at bounding box center [739, 388] width 395 height 159
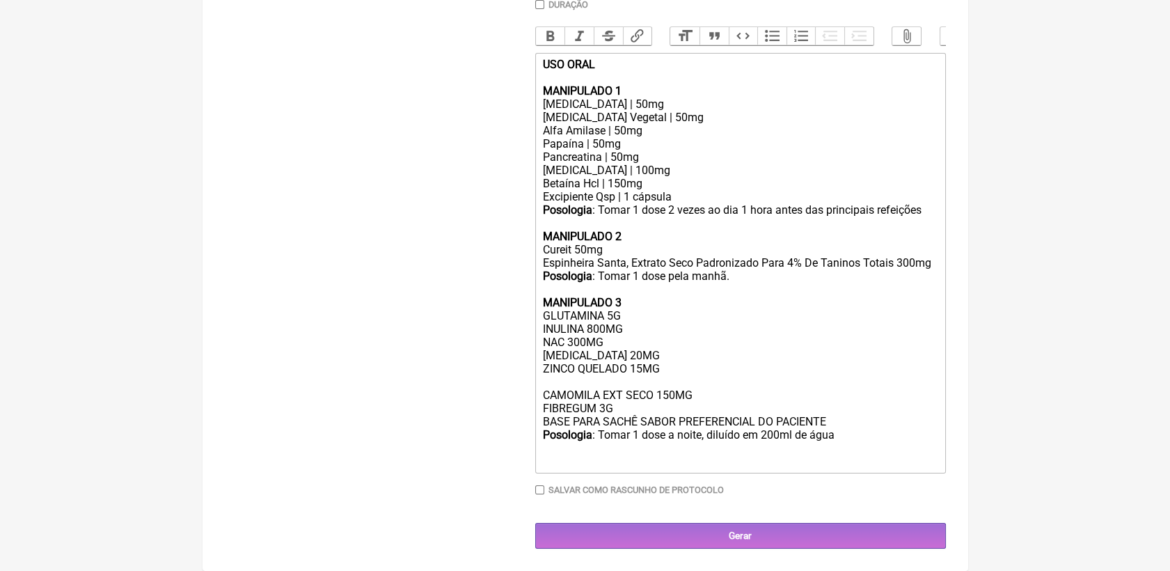
scroll to position [440, 0]
type trix-editor "<div><strong>USO ORAL</strong><br><br><strong>MANIPULADO 1</strong><br>[MEDICAL…"
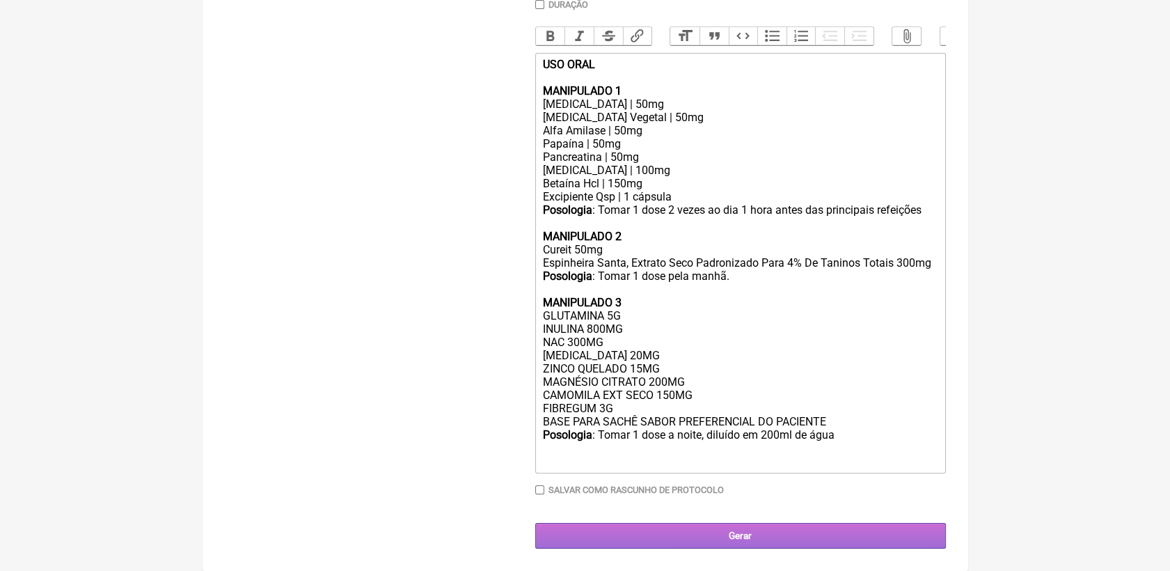
click at [755, 532] on input "Gerar" at bounding box center [740, 536] width 411 height 26
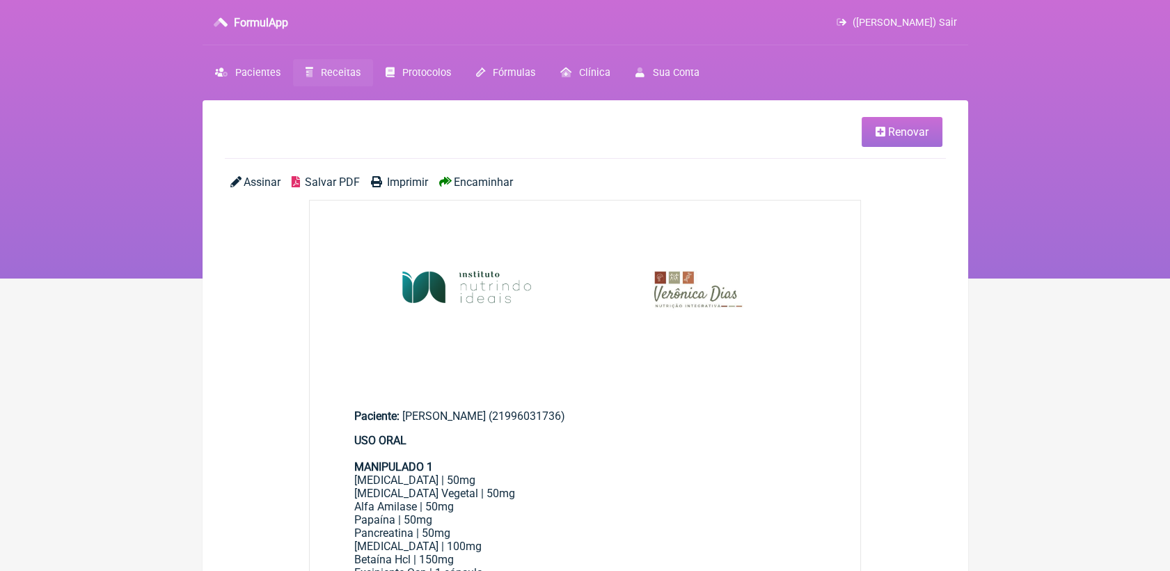
click at [318, 183] on span "Salvar PDF" at bounding box center [332, 181] width 55 height 13
click at [864, 131] on link "Renovar" at bounding box center [901, 132] width 81 height 30
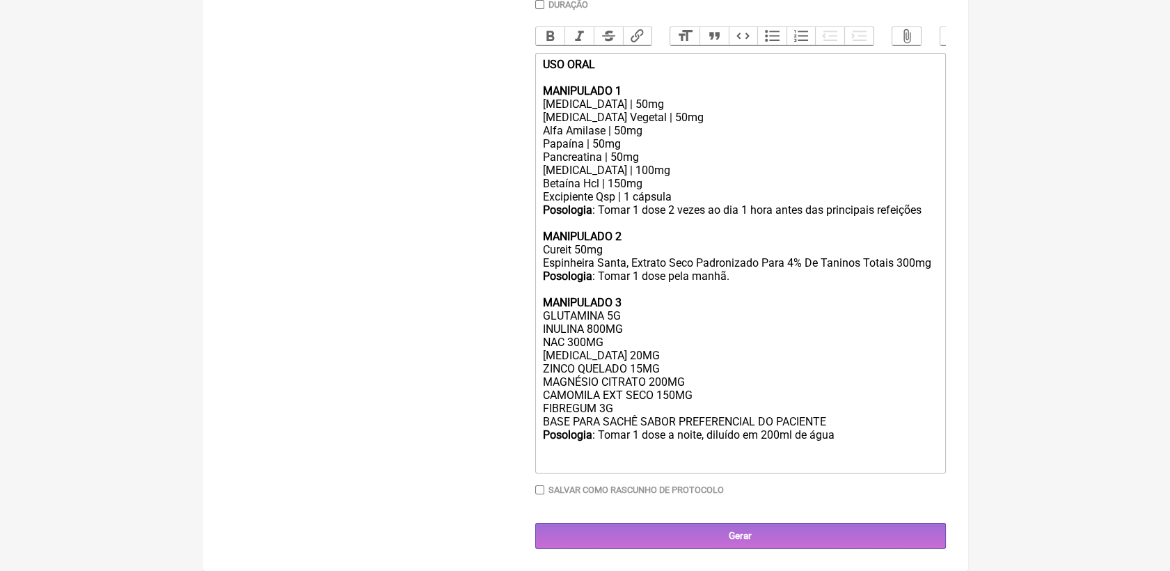
scroll to position [440, 0]
click at [542, 392] on div "Posologia : Tomar 1 dose pela manhã. MANIPULADO 3 GLUTAMINA 5G INULINA 800MG NA…" at bounding box center [739, 368] width 395 height 198
drag, startPoint x: 540, startPoint y: 324, endPoint x: 628, endPoint y: 325, distance: 87.7
click at [628, 325] on trix-editor "USO ORAL MANIPULADO 1 Lipase | 50mg Protease Vegetal | 50mg Alfa Amilase | 50mg…" at bounding box center [740, 263] width 411 height 420
type trix-editor "<div><strong>USO ORAL</strong><br><br><strong>MANIPULADO 1</strong><br>Lipase |…"
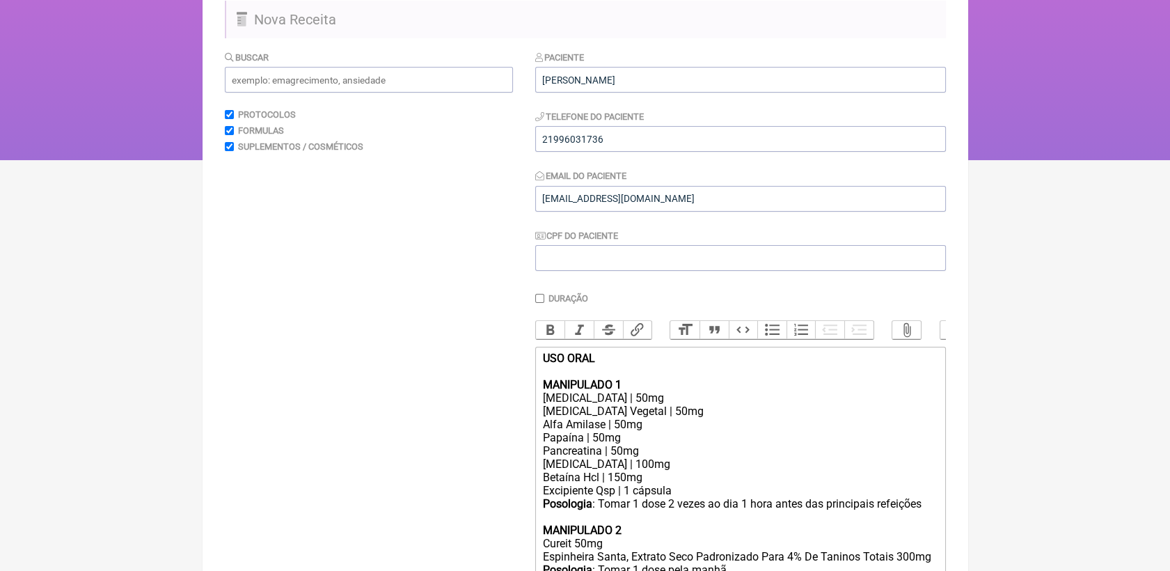
scroll to position [0, 0]
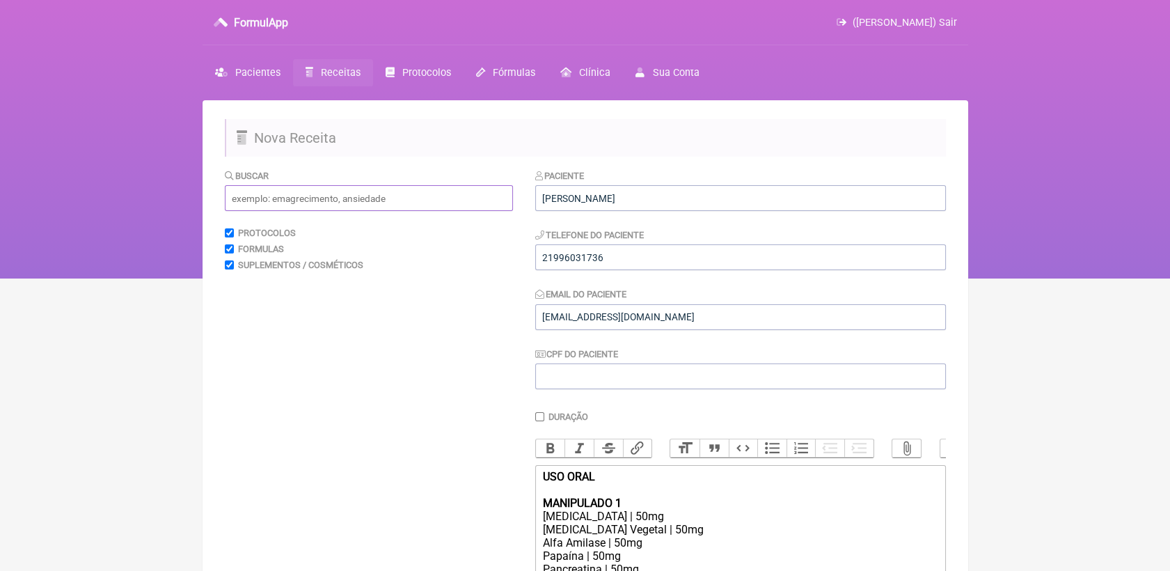
click at [362, 201] on input "text" at bounding box center [369, 198] width 288 height 26
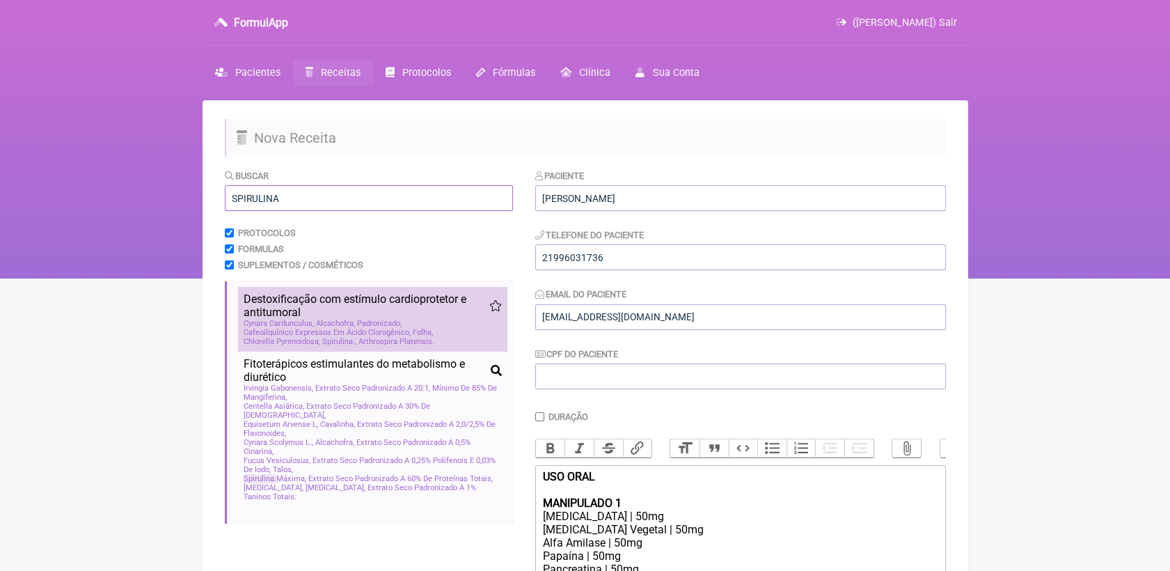
type input "SPIRULINA"
click at [437, 319] on span "Destoxificação com estímulo cardioprotetor e antitumoral" at bounding box center [367, 305] width 246 height 26
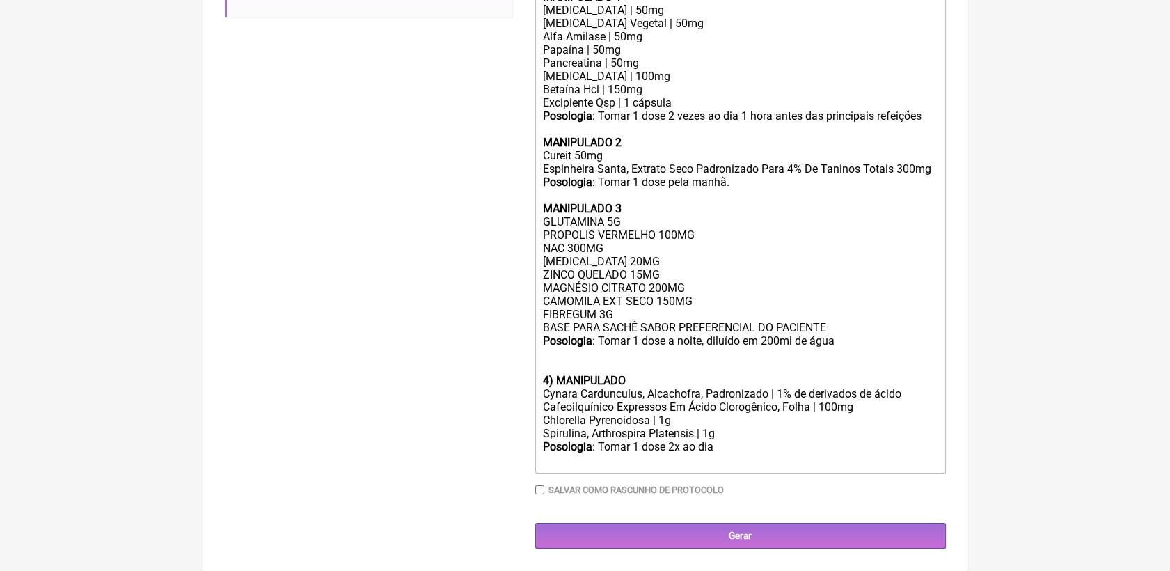
scroll to position [536, 0]
drag, startPoint x: 542, startPoint y: 431, endPoint x: 720, endPoint y: 432, distance: 178.1
click at [720, 432] on div "Spirulina, Arthrospira Platensis | 1g" at bounding box center [739, 433] width 395 height 13
drag, startPoint x: 541, startPoint y: 419, endPoint x: 735, endPoint y: 438, distance: 194.4
click at [735, 438] on trix-editor "USO ORAL MANIPULADO 1 Lipase | 50mg Protease Vegetal | 50mg Alfa Amilase | 50mg…" at bounding box center [740, 216] width 411 height 514
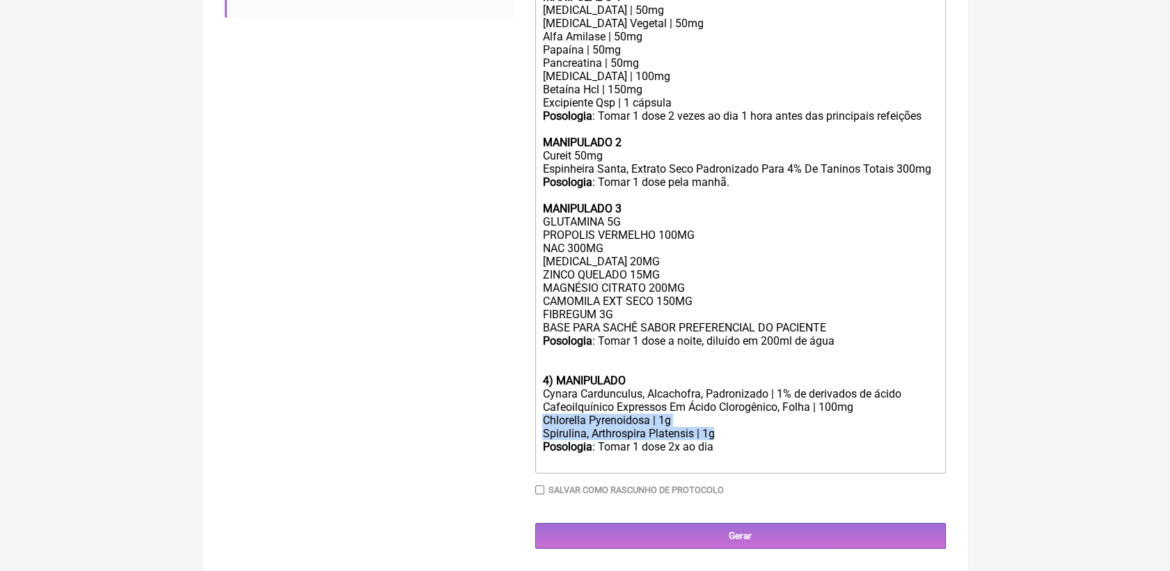
copy trix-editor "Chlorella Pyrenoidosa | 1g Spirulina, Arthrospira Platensis | 1g"
click at [543, 256] on div "Posologia : Tomar 1 dose pela manhã. MANIPULADO 3 GLUTAMINA 5G PROPOLIS VERMELH…" at bounding box center [739, 274] width 395 height 198
click at [539, 257] on trix-editor "USO ORAL MANIPULADO 1 Lipase | 50mg Protease Vegetal | 50mg Alfa Amilase | 50mg…" at bounding box center [740, 216] width 411 height 514
drag, startPoint x: 541, startPoint y: 243, endPoint x: 605, endPoint y: 239, distance: 64.8
click at [605, 239] on trix-editor "USO ORAL MANIPULADO 1 Lipase | 50mg Protease Vegetal | 50mg Alfa Amilase | 50mg…" at bounding box center [740, 216] width 411 height 514
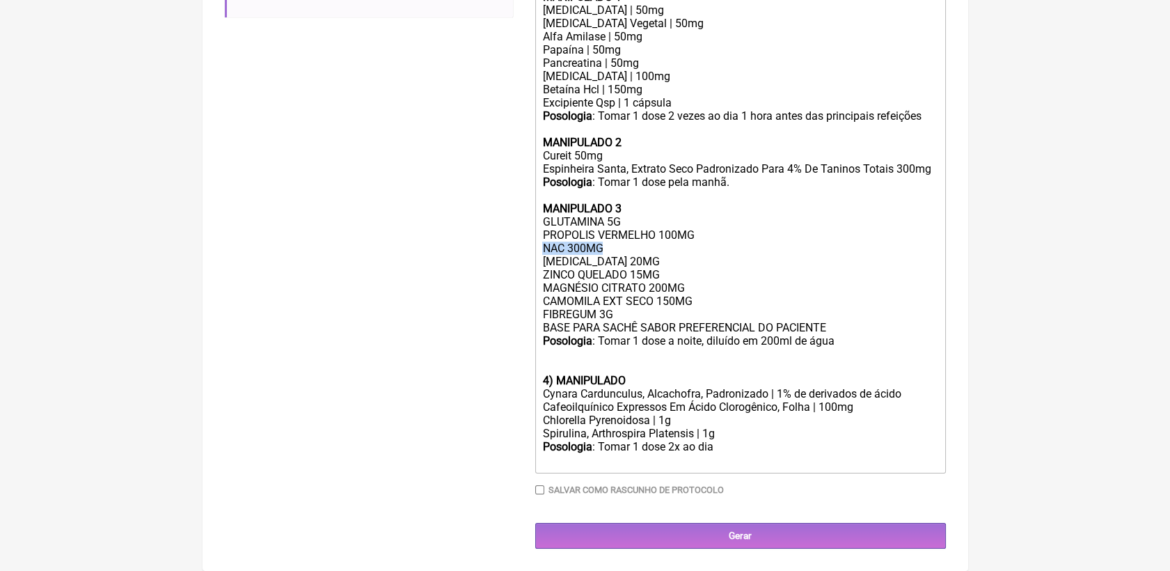
paste trix-editor "Chlorella Pyrenoidosa | 1g</div><div>Spirulina, Arthrospira Platensis | 1g</div…"
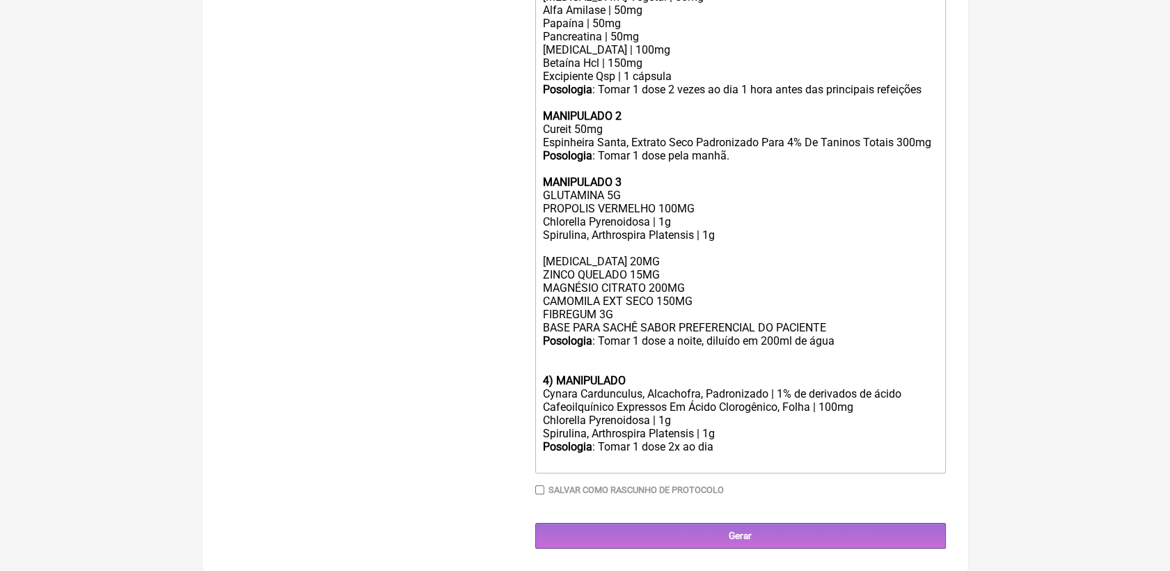
click at [606, 268] on div "PIRIDOXINA 20MG ZINCO QUELADO 15MG MAGNÉSIO CITRATO 200MG CAMOMILA EXT SECO 150…" at bounding box center [739, 307] width 395 height 132
click at [606, 269] on div "PIRIDOXINA 20MG ZINCO QUELADO 15MG MAGNÉSIO CITRATO 200MG CAMOMILA EXT SECO 150…" at bounding box center [739, 307] width 395 height 132
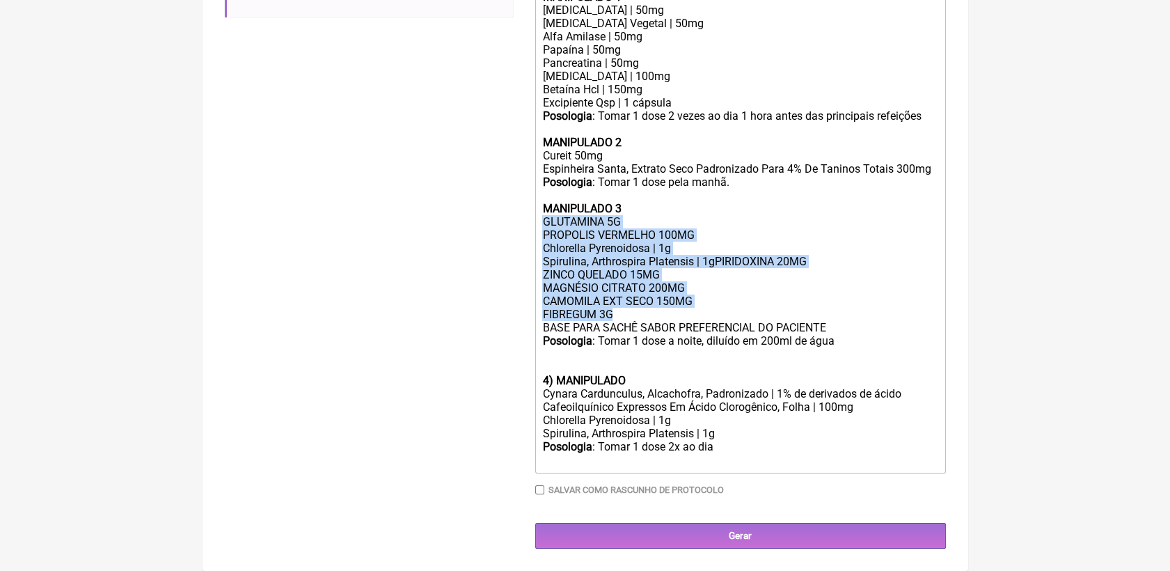
drag, startPoint x: 538, startPoint y: 212, endPoint x: 833, endPoint y: 312, distance: 311.4
click at [833, 312] on trix-editor "USO ORAL MANIPULADO 1 Lipase | 50mg Protease Vegetal | 50mg Alfa Amilase | 50mg…" at bounding box center [740, 216] width 411 height 514
copy trix-editor "GLUTAMINA 5G PROPOLIS VERMELHO 100MG Chlorella Pyrenoidosa | 1g Spirulina, Arth…"
click at [573, 261] on div "Spirulina, Arthrospira Platensis | 1gPIRIDOXINA 20MG ZINCO QUELADO 15MG MAGNÉSI…" at bounding box center [739, 314] width 395 height 119
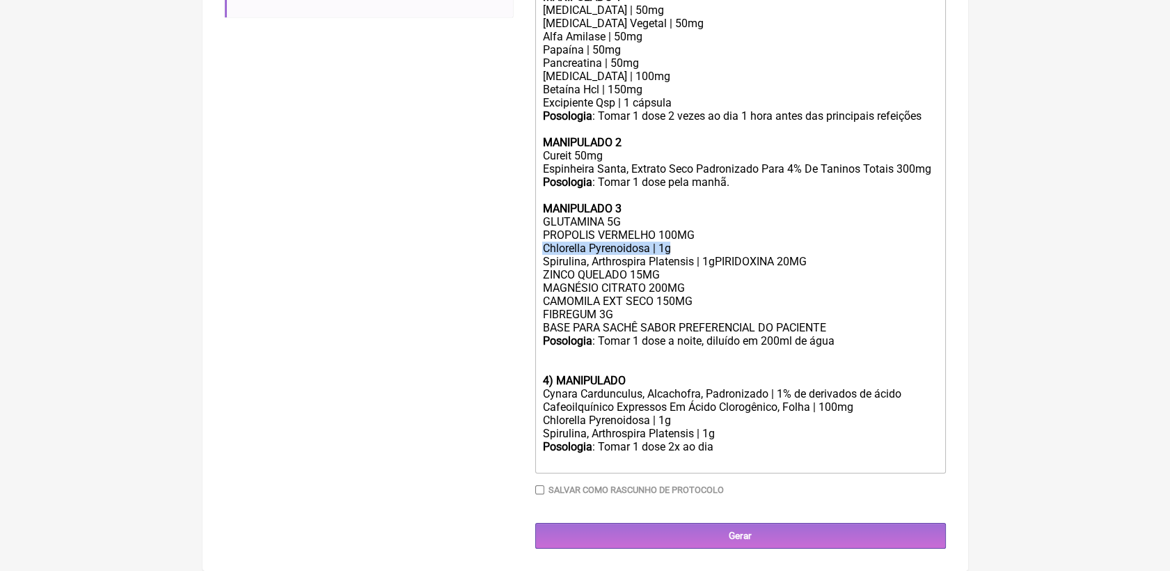
drag, startPoint x: 540, startPoint y: 244, endPoint x: 675, endPoint y: 242, distance: 135.0
click at [675, 242] on trix-editor "USO ORAL MANIPULADO 1 Lipase | 50mg Protease Vegetal | 50mg Alfa Amilase | 50mg…" at bounding box center [740, 216] width 411 height 514
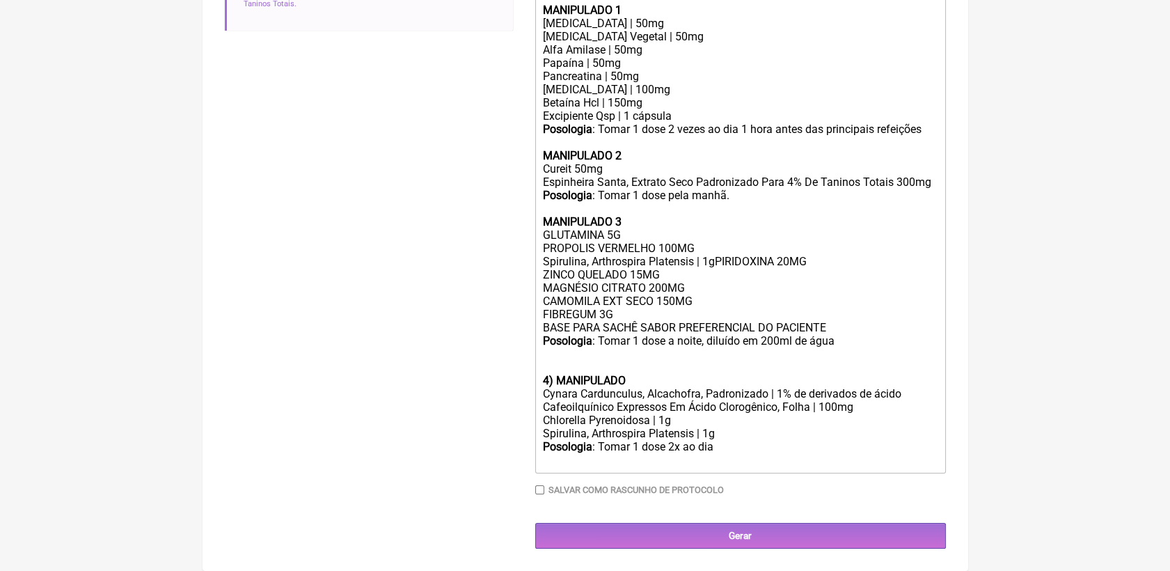
click at [715, 255] on div "Posologia : Tomar 1 dose pela manhã. MANIPULADO 3 GLUTAMINA 5G PROPOLIS VERMELH…" at bounding box center [739, 281] width 395 height 185
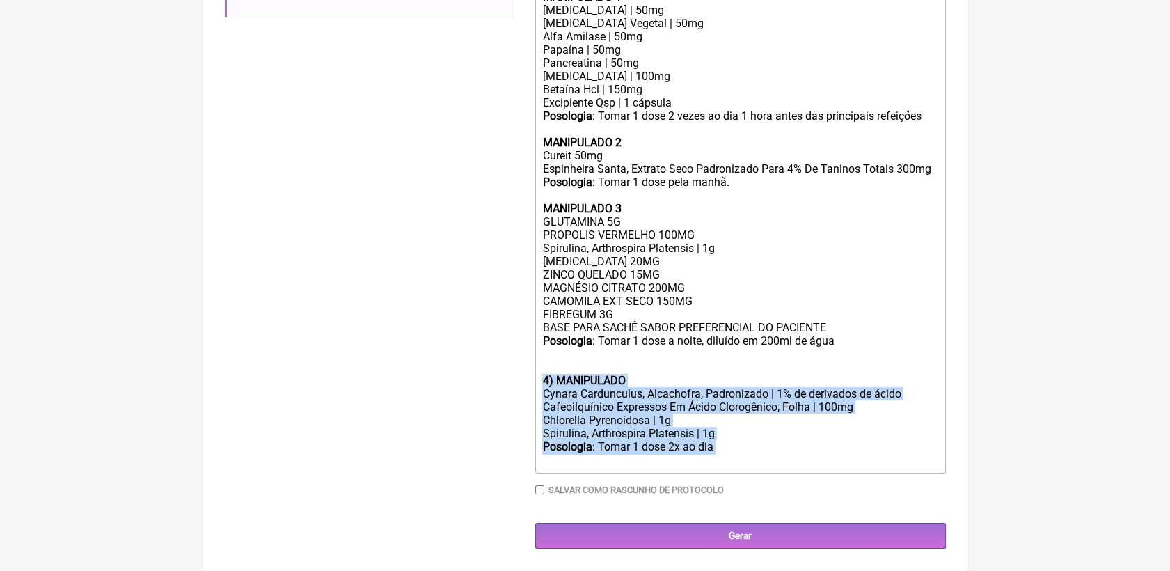
drag, startPoint x: 543, startPoint y: 374, endPoint x: 732, endPoint y: 450, distance: 203.3
click at [732, 450] on trix-editor "USO ORAL MANIPULADO 1 Lipase | 50mg Protease Vegetal | 50mg Alfa Amilase | 50mg…" at bounding box center [740, 216] width 411 height 514
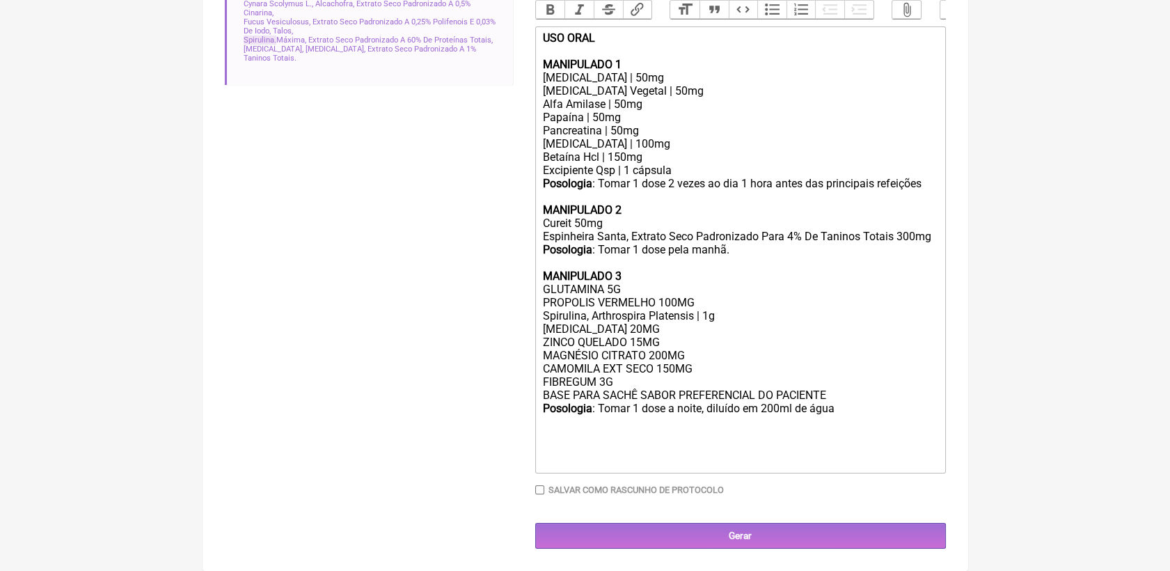
scroll to position [467, 0]
type trix-editor "<div><strong>USO ORAL</strong><br><br><strong>MANIPULADO 1</strong><br>Lipase |…"
click at [753, 535] on input "Gerar" at bounding box center [740, 536] width 411 height 26
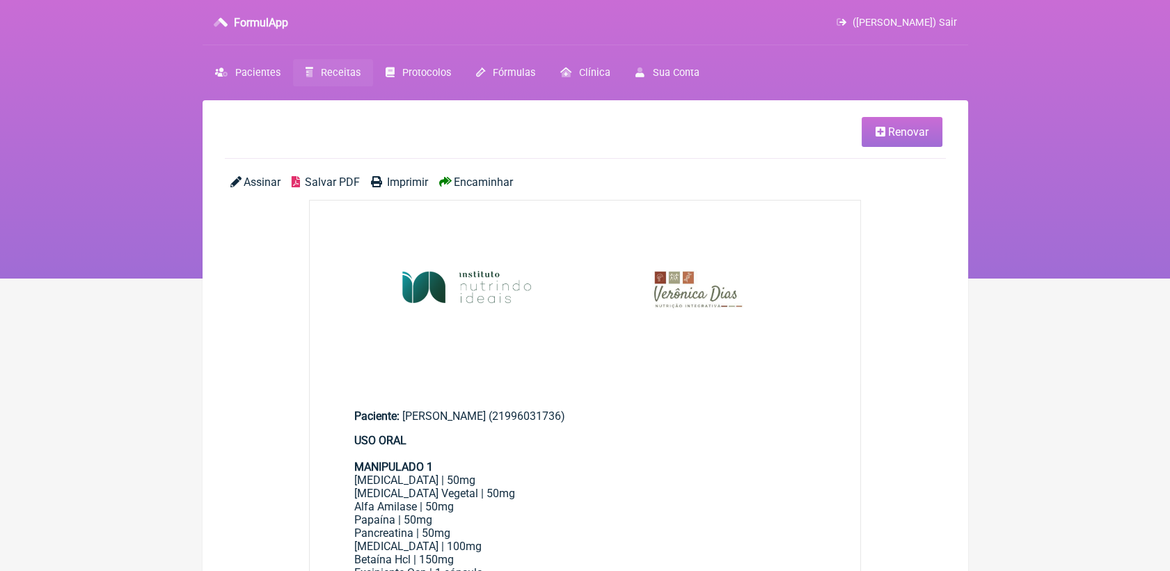
click at [333, 186] on span "Salvar PDF" at bounding box center [332, 181] width 55 height 13
